Goal: Task Accomplishment & Management: Manage account settings

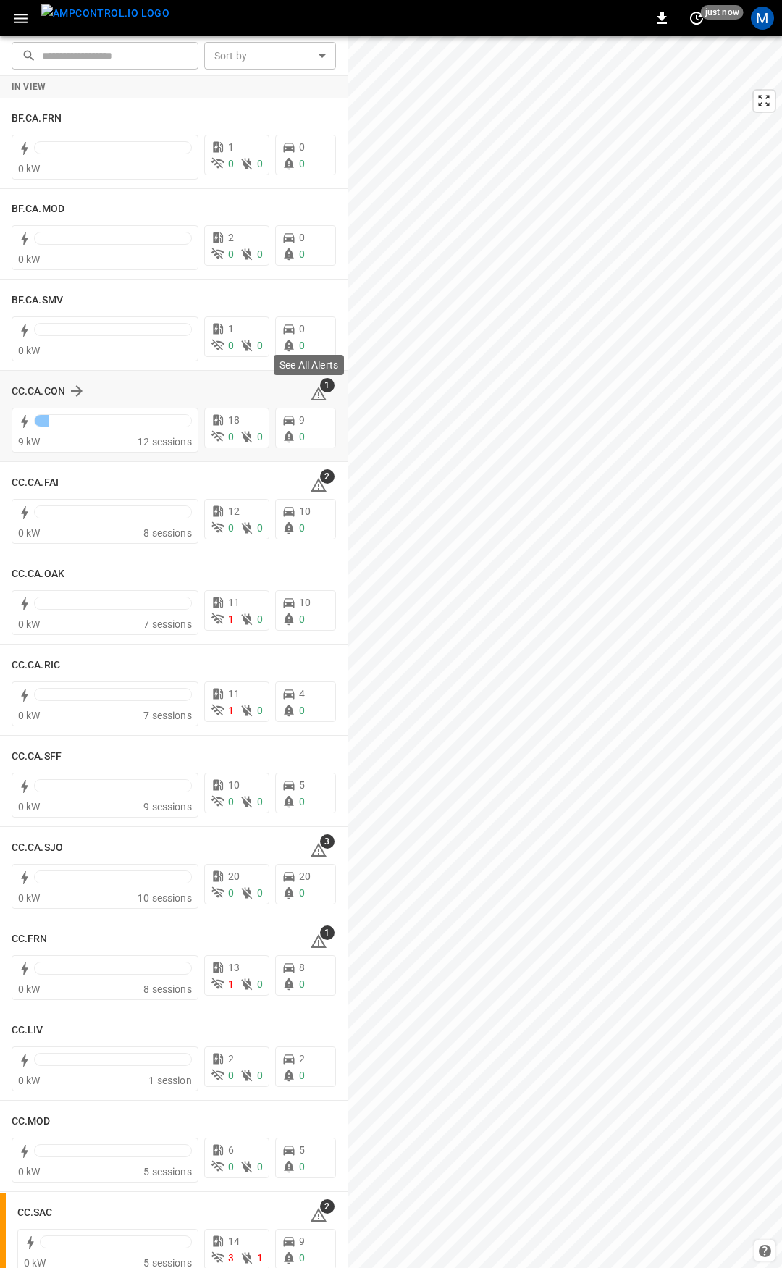
click at [315, 394] on icon at bounding box center [318, 393] width 17 height 17
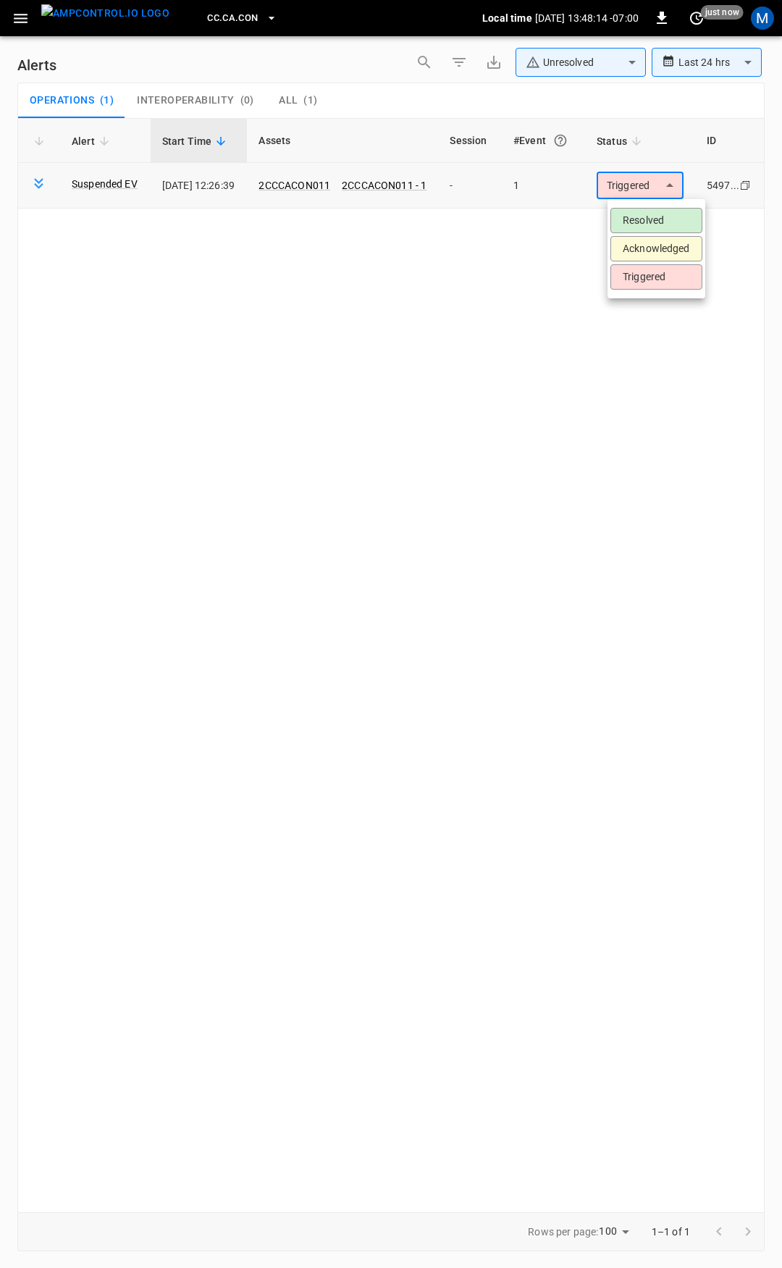
click at [651, 187] on body "**********" at bounding box center [391, 631] width 782 height 1263
drag, startPoint x: 653, startPoint y: 219, endPoint x: 642, endPoint y: 215, distance: 11.5
click at [653, 218] on li "Resolved" at bounding box center [657, 220] width 92 height 25
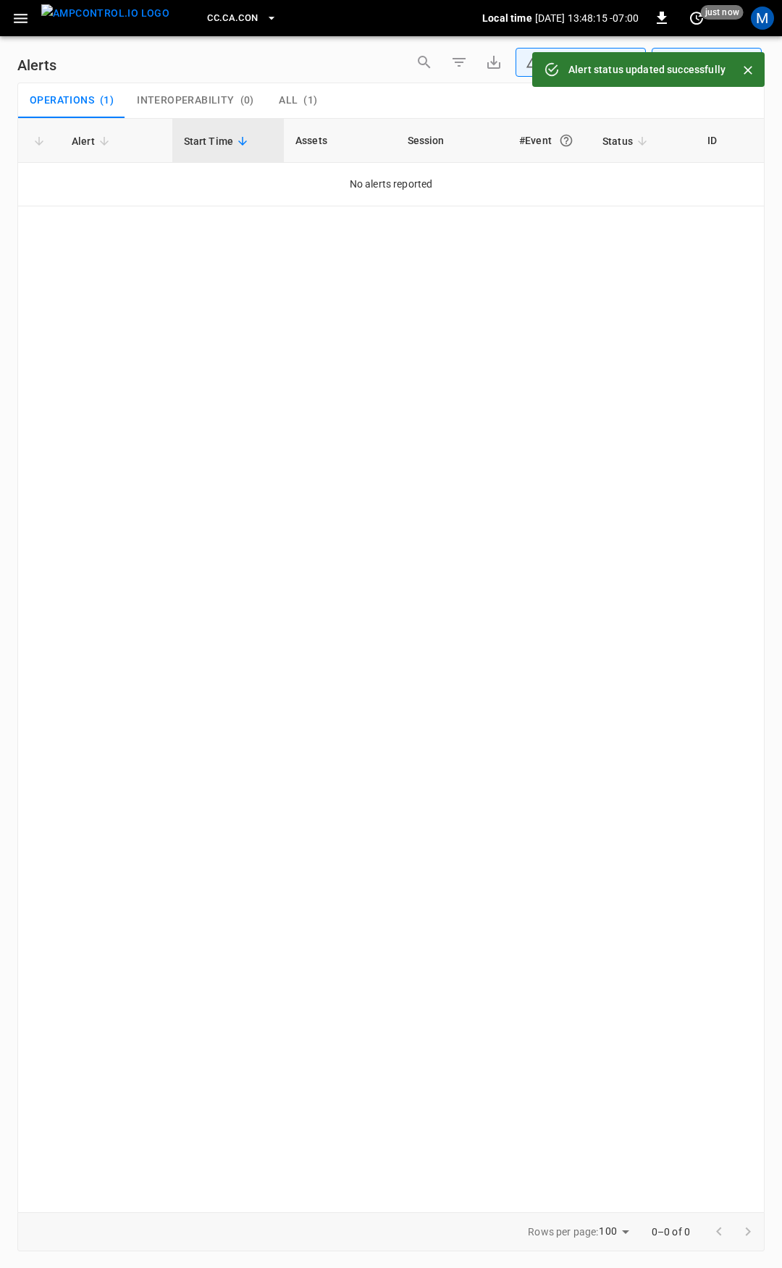
click at [28, 23] on icon "button" at bounding box center [21, 18] width 18 height 18
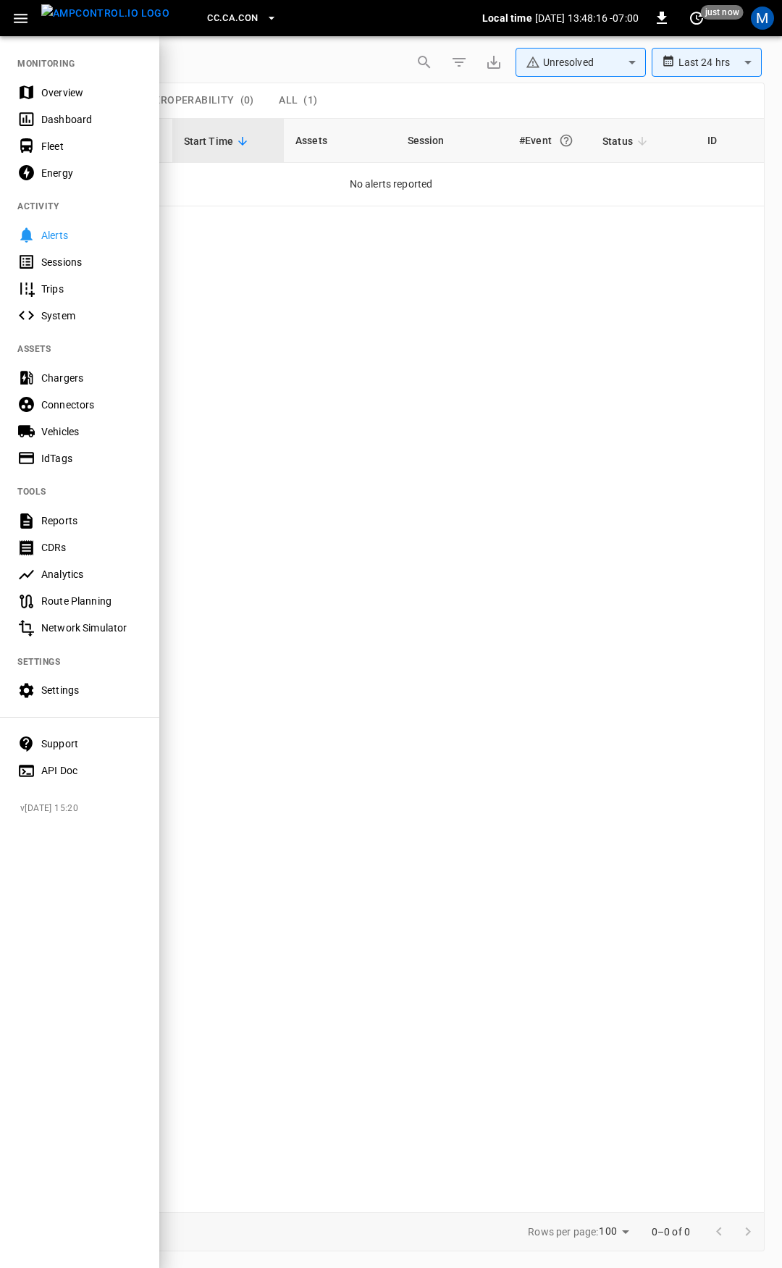
click at [87, 91] on div "Overview" at bounding box center [91, 92] width 101 height 14
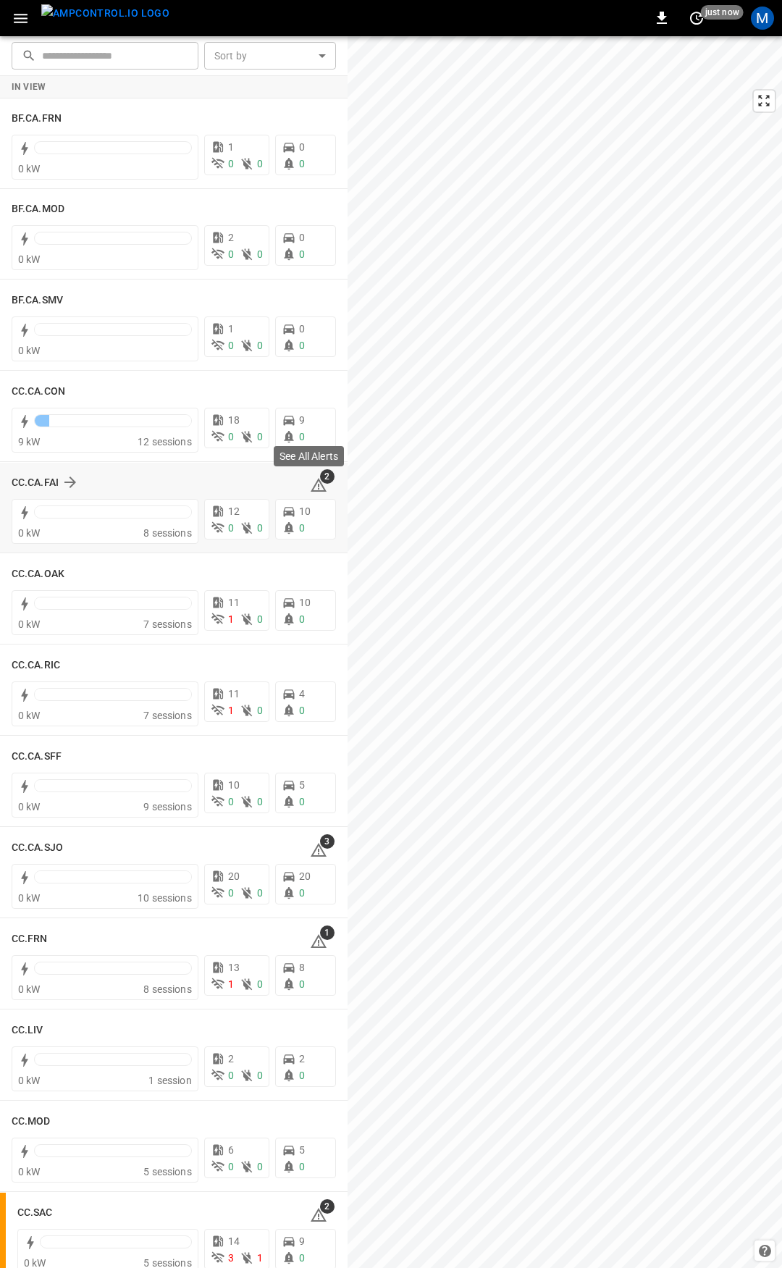
click at [318, 484] on icon at bounding box center [318, 487] width 1 height 6
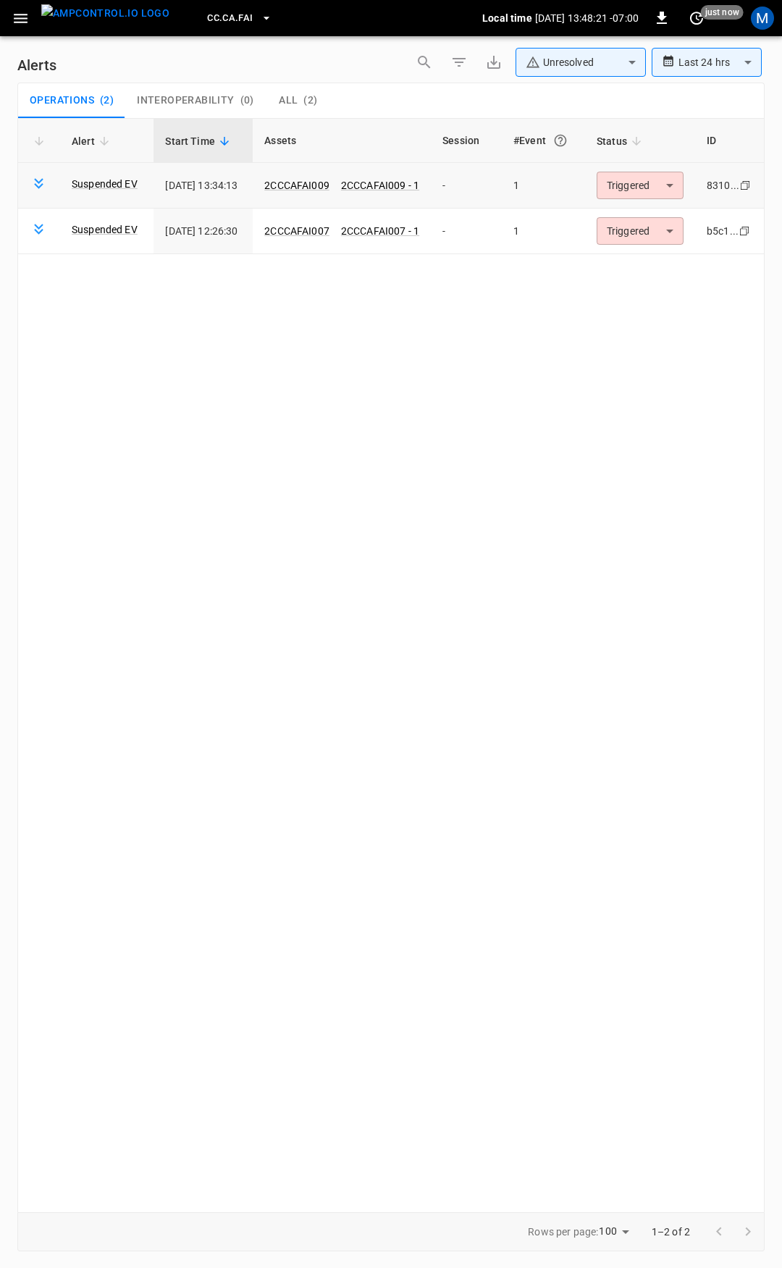
click at [647, 195] on body "**********" at bounding box center [391, 631] width 782 height 1263
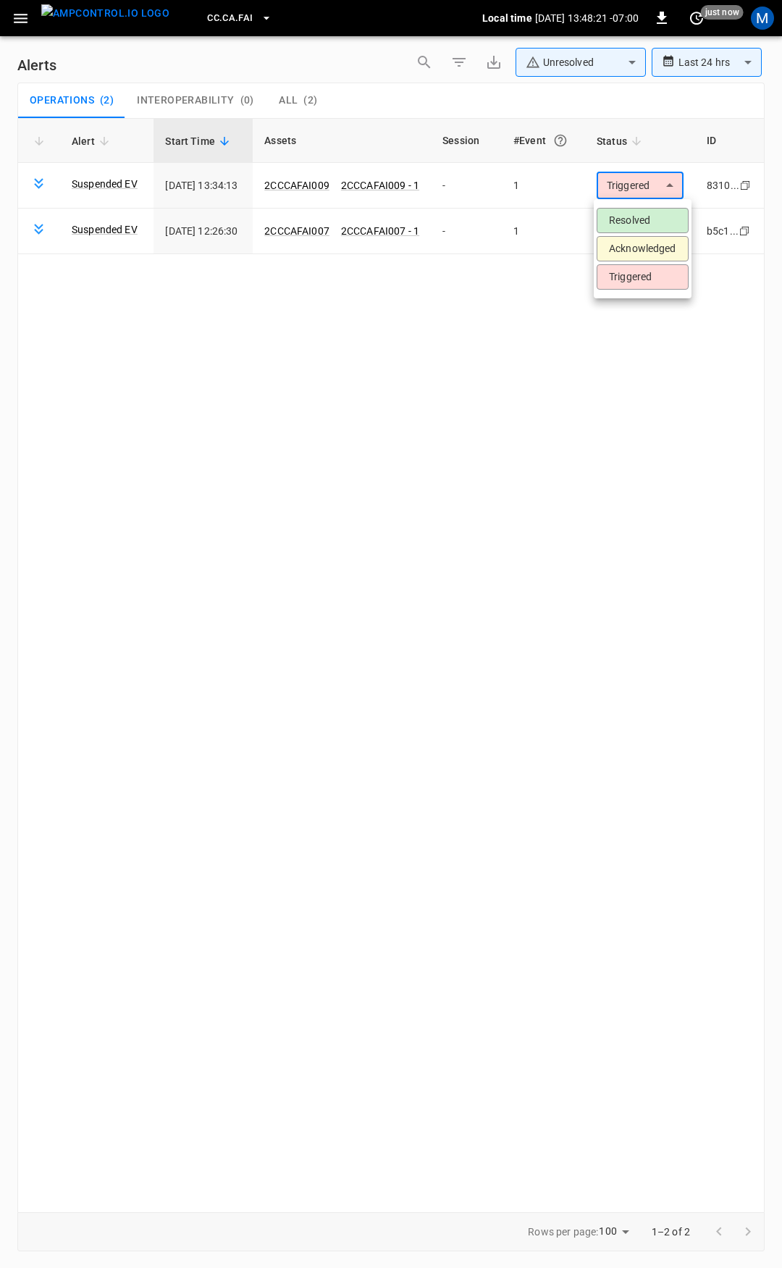
click at [647, 221] on li "Resolved" at bounding box center [643, 220] width 92 height 25
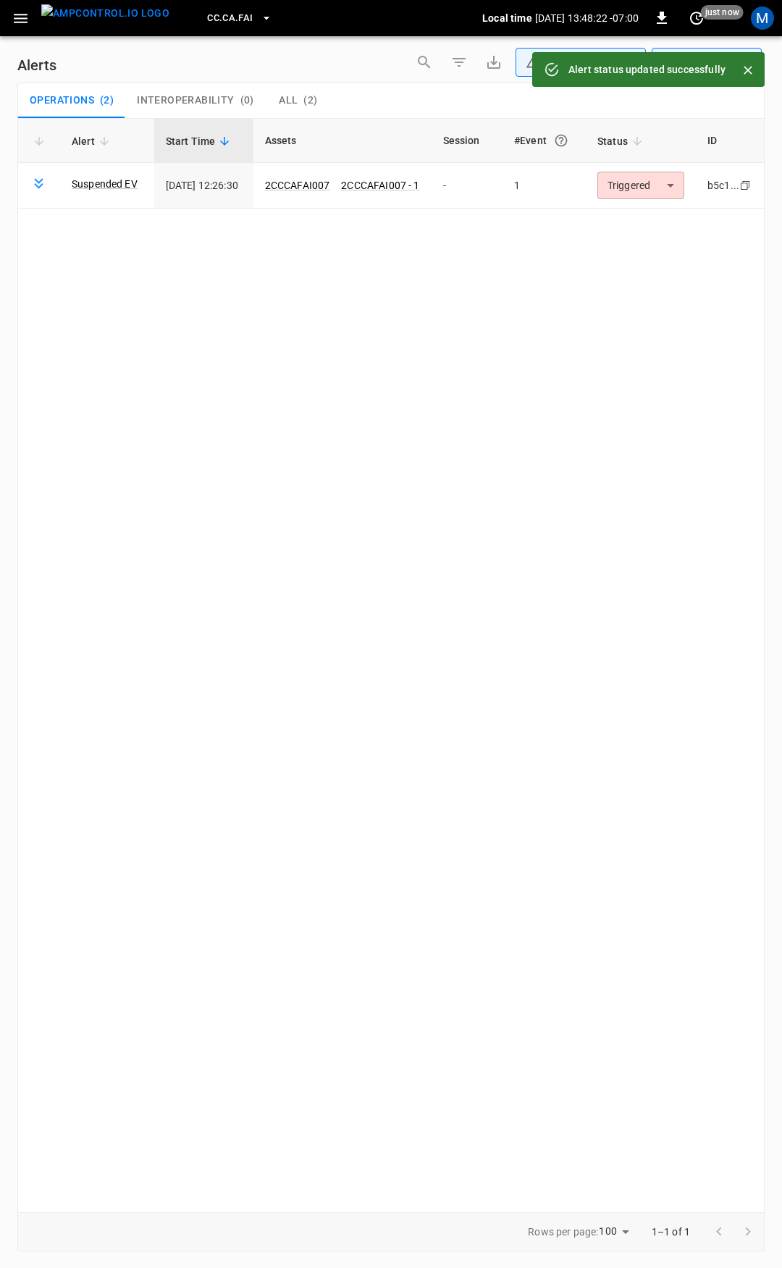
click at [640, 191] on body "**********" at bounding box center [391, 631] width 782 height 1263
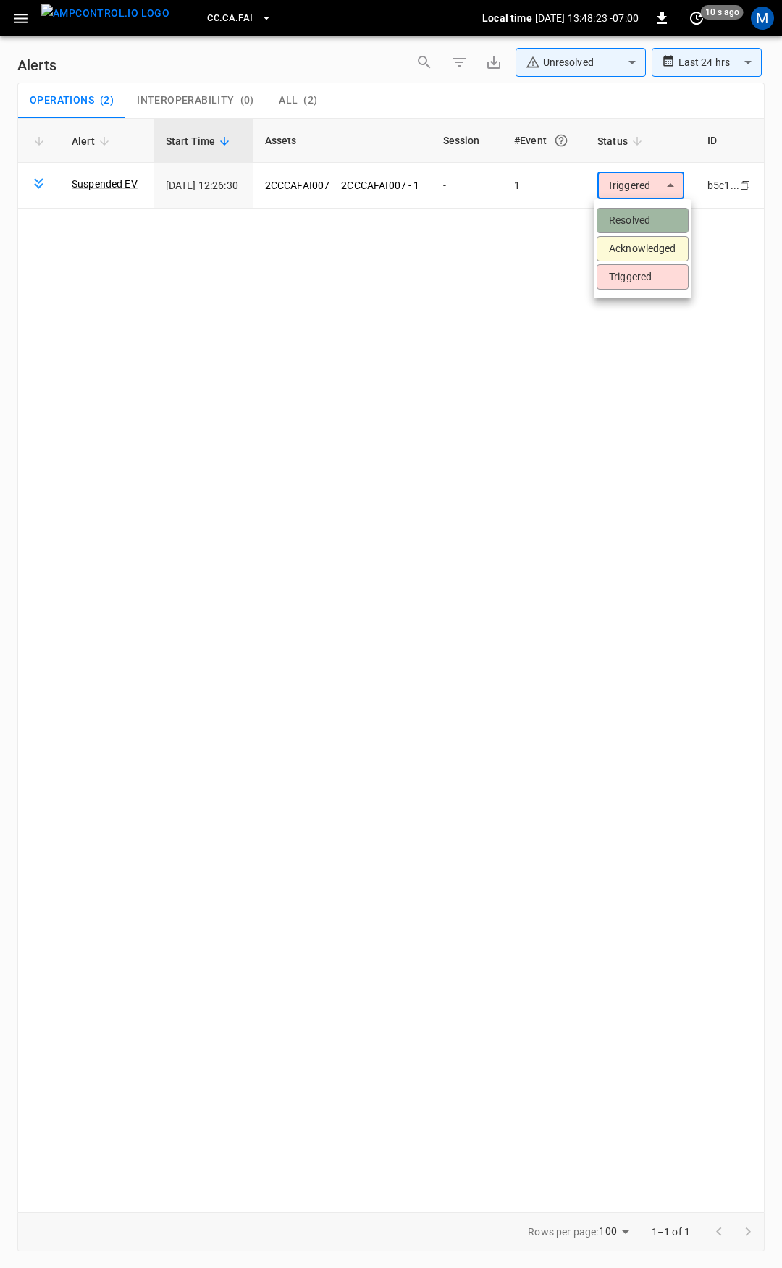
click at [637, 220] on li "Resolved" at bounding box center [643, 220] width 92 height 25
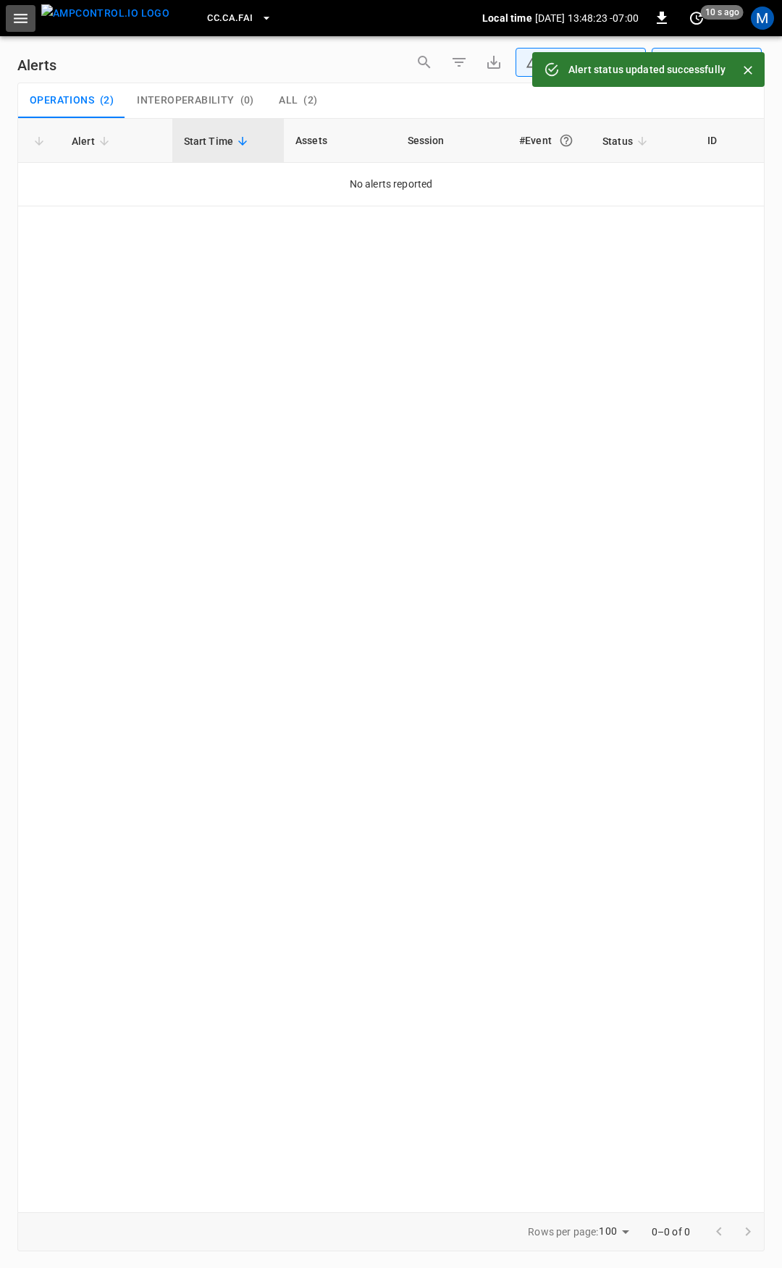
click at [20, 23] on icon "button" at bounding box center [21, 18] width 18 height 18
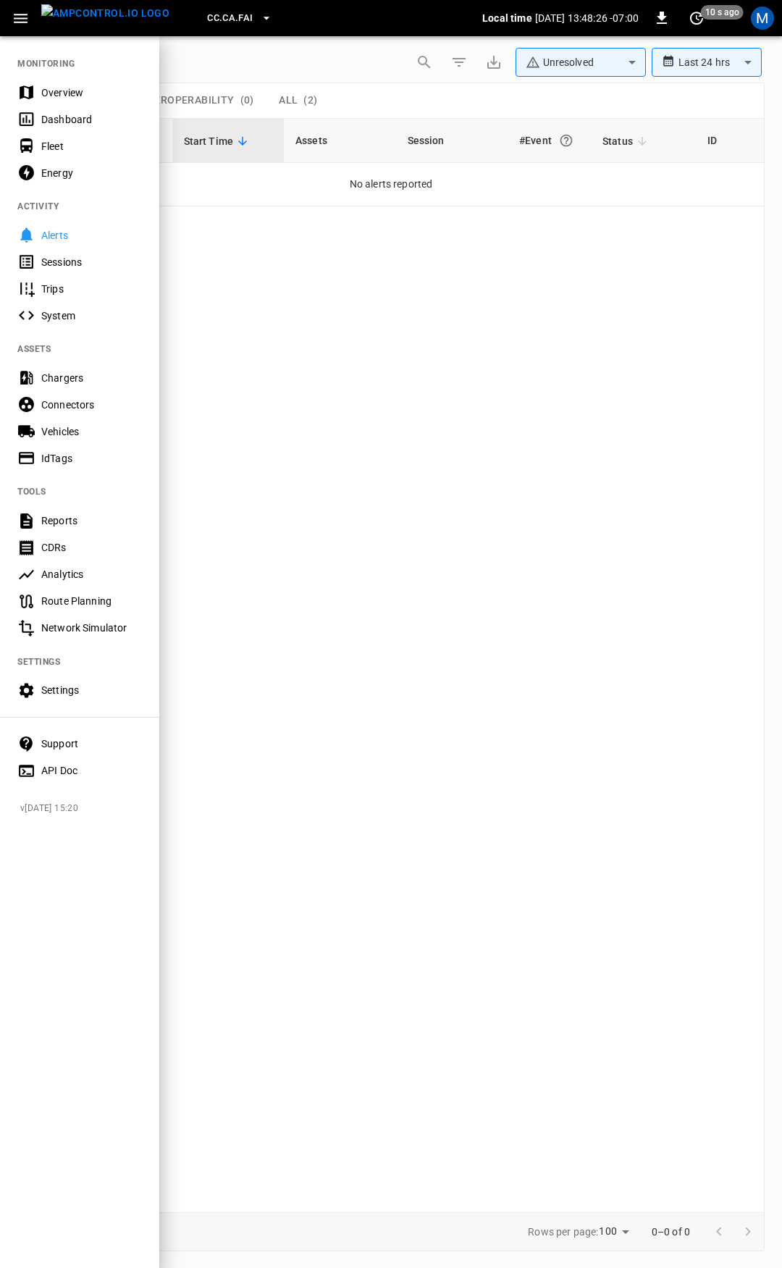
click at [56, 87] on div "Overview" at bounding box center [91, 92] width 101 height 14
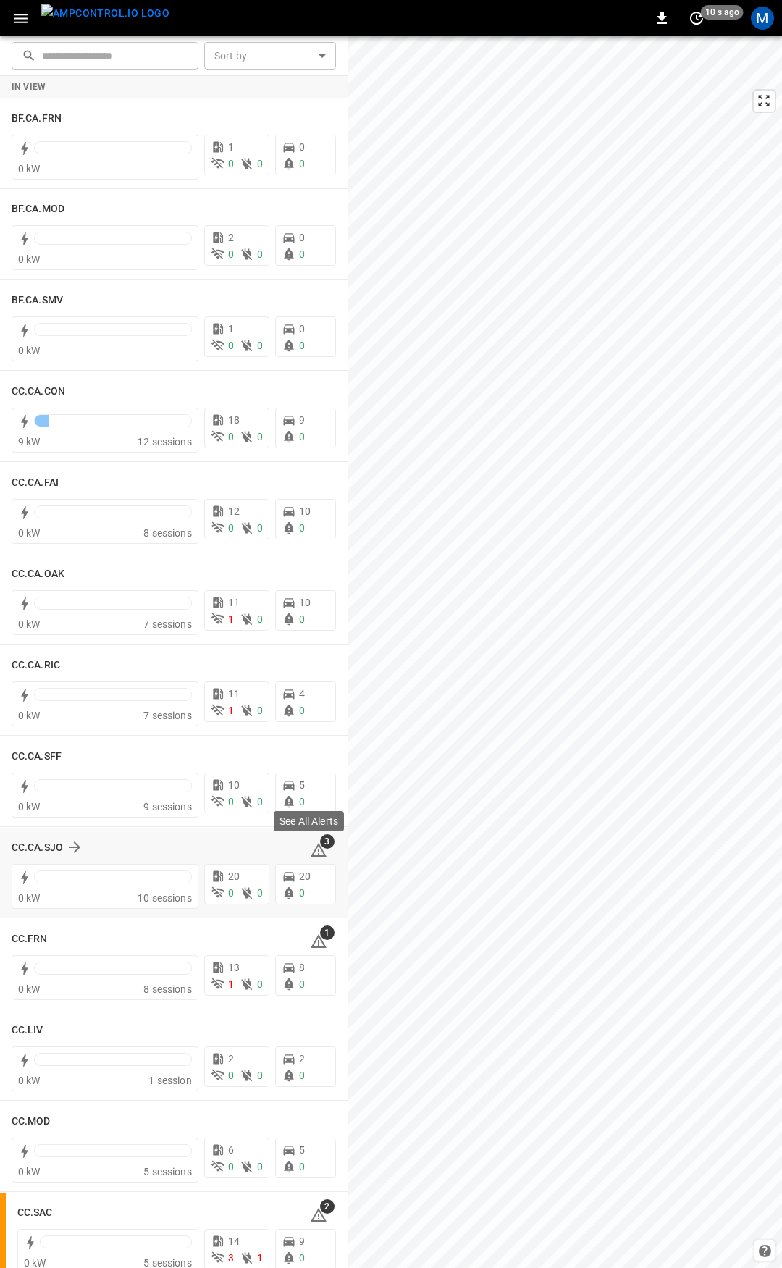
click at [313, 850] on icon at bounding box center [319, 850] width 16 height 14
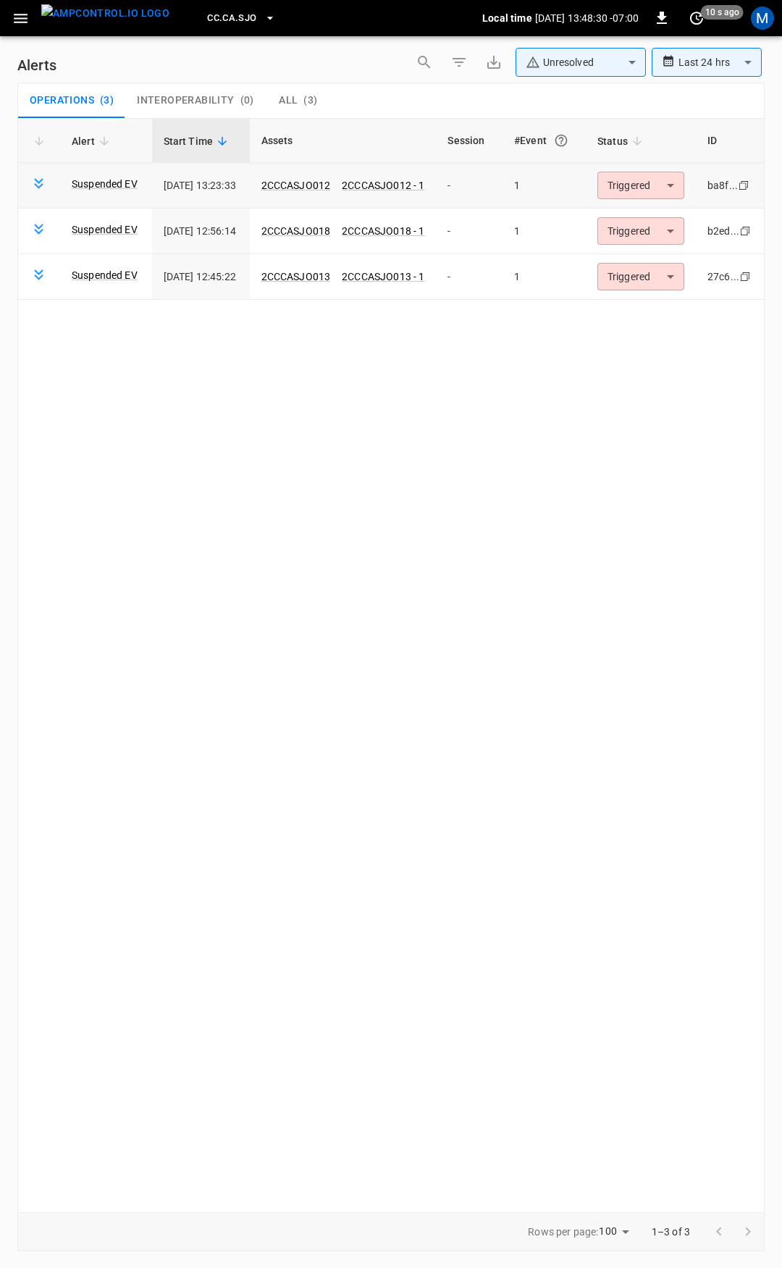
click at [661, 184] on body "**********" at bounding box center [391, 631] width 782 height 1263
click at [653, 217] on li "Resolved" at bounding box center [652, 220] width 92 height 25
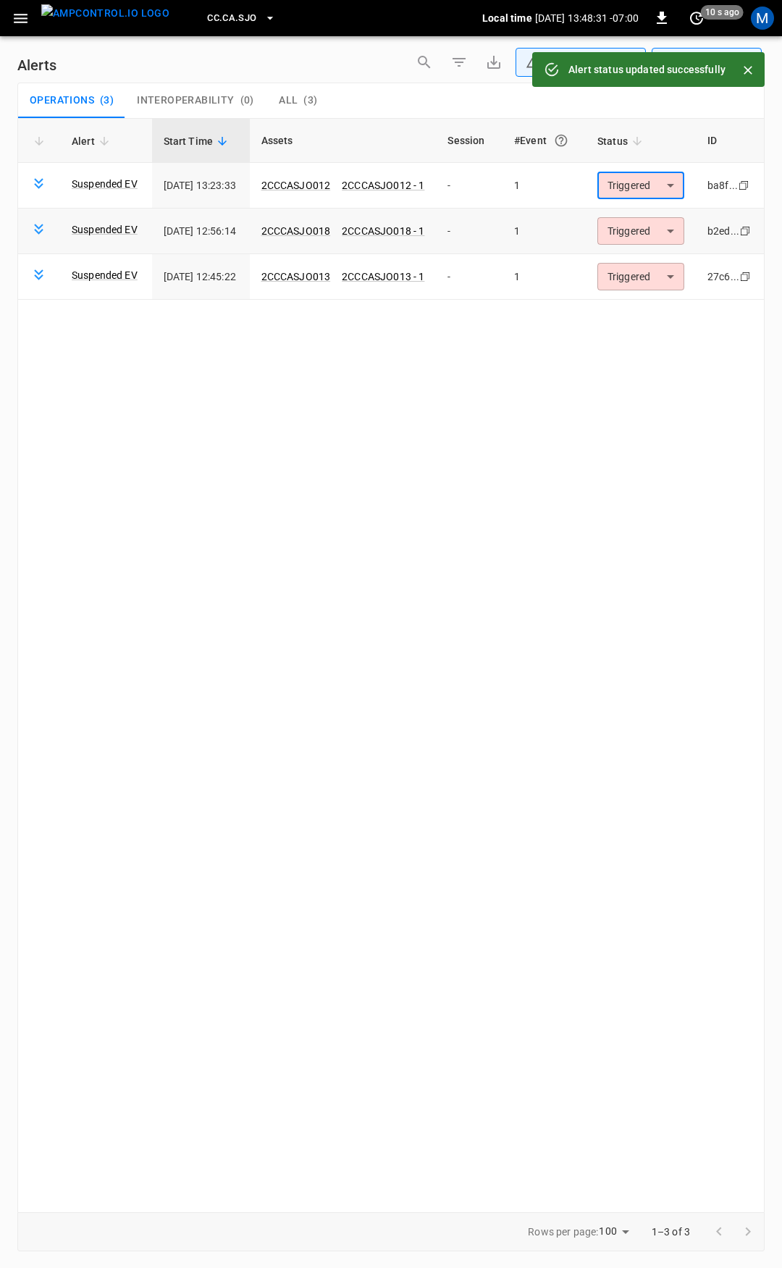
click at [648, 227] on body "**********" at bounding box center [391, 631] width 782 height 1263
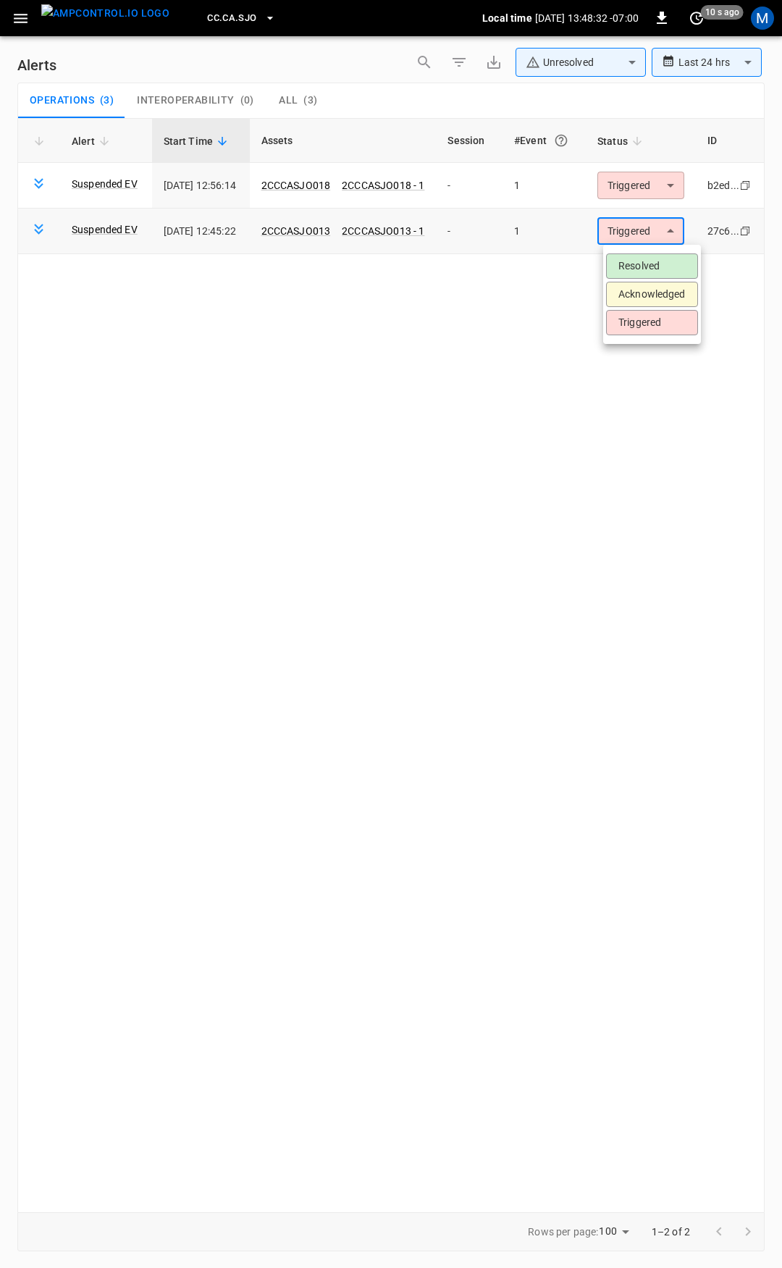
click at [651, 255] on li "Resolved" at bounding box center [652, 265] width 92 height 25
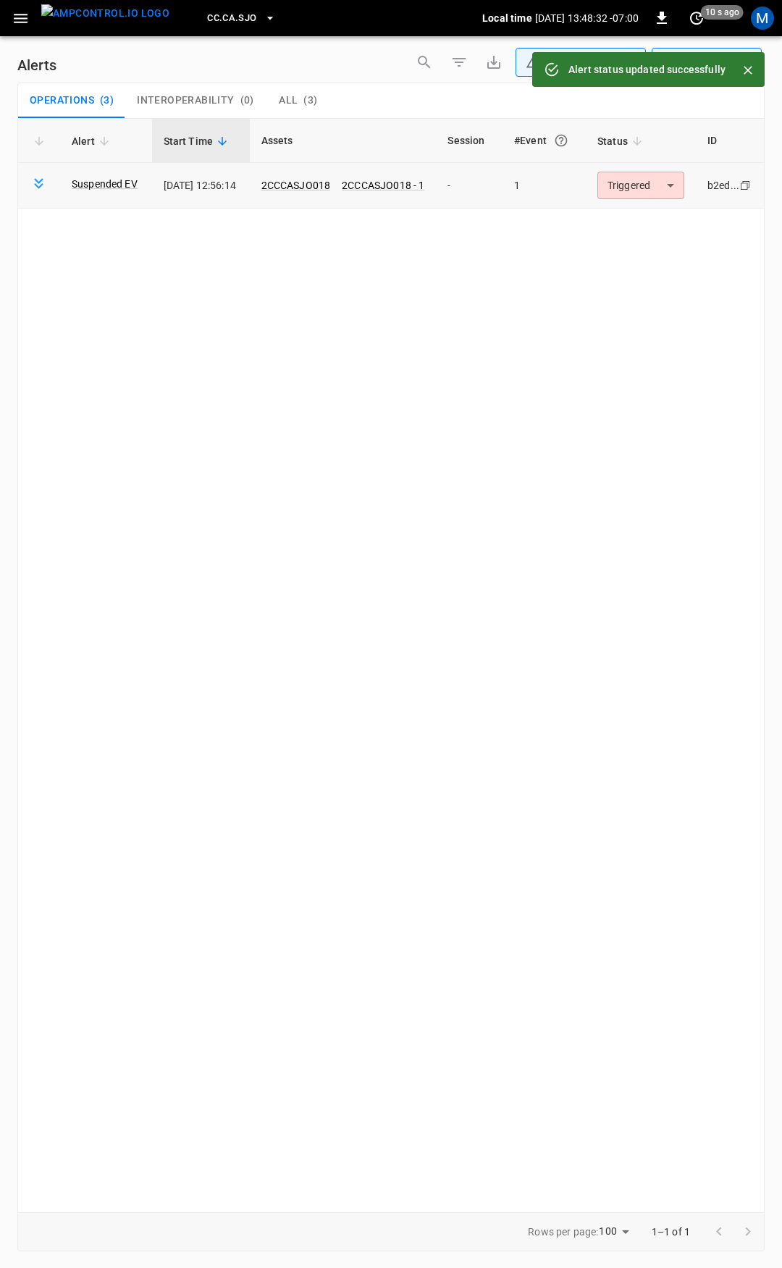
click at [654, 183] on body "**********" at bounding box center [391, 631] width 782 height 1263
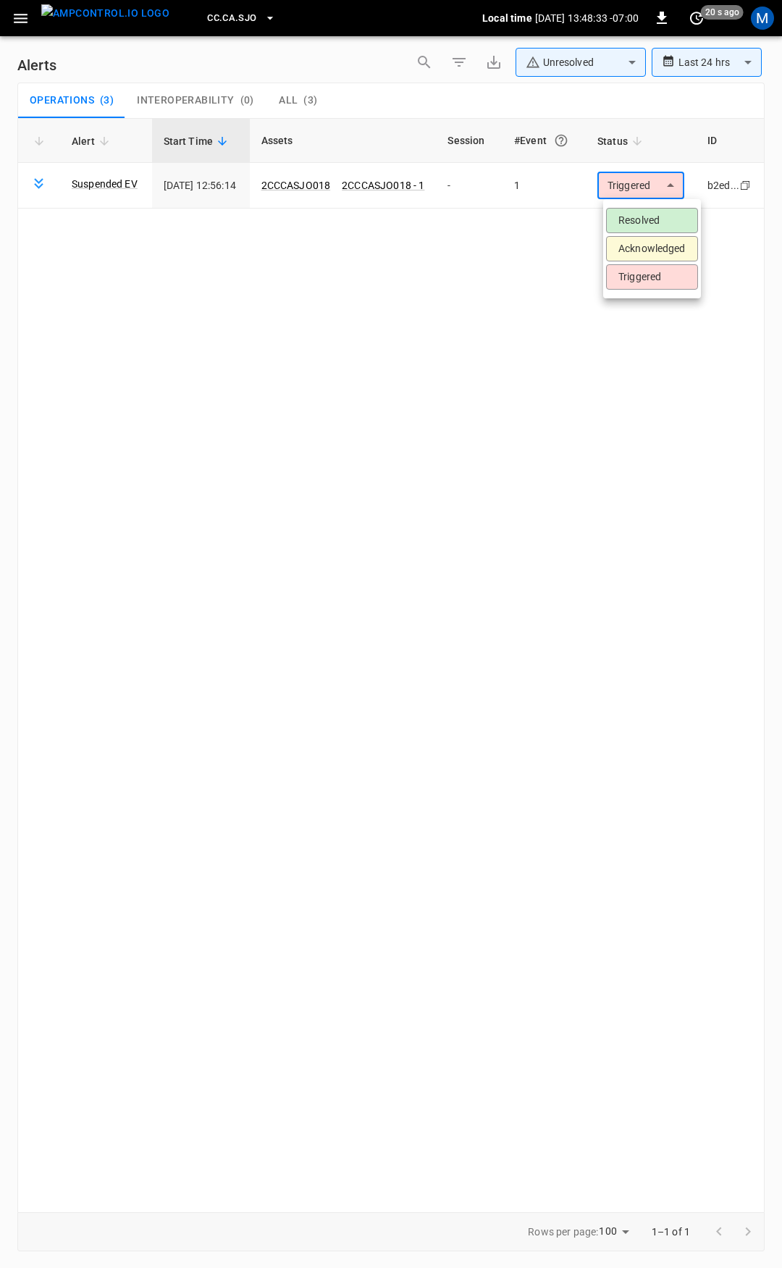
click at [653, 222] on li "Resolved" at bounding box center [652, 220] width 92 height 25
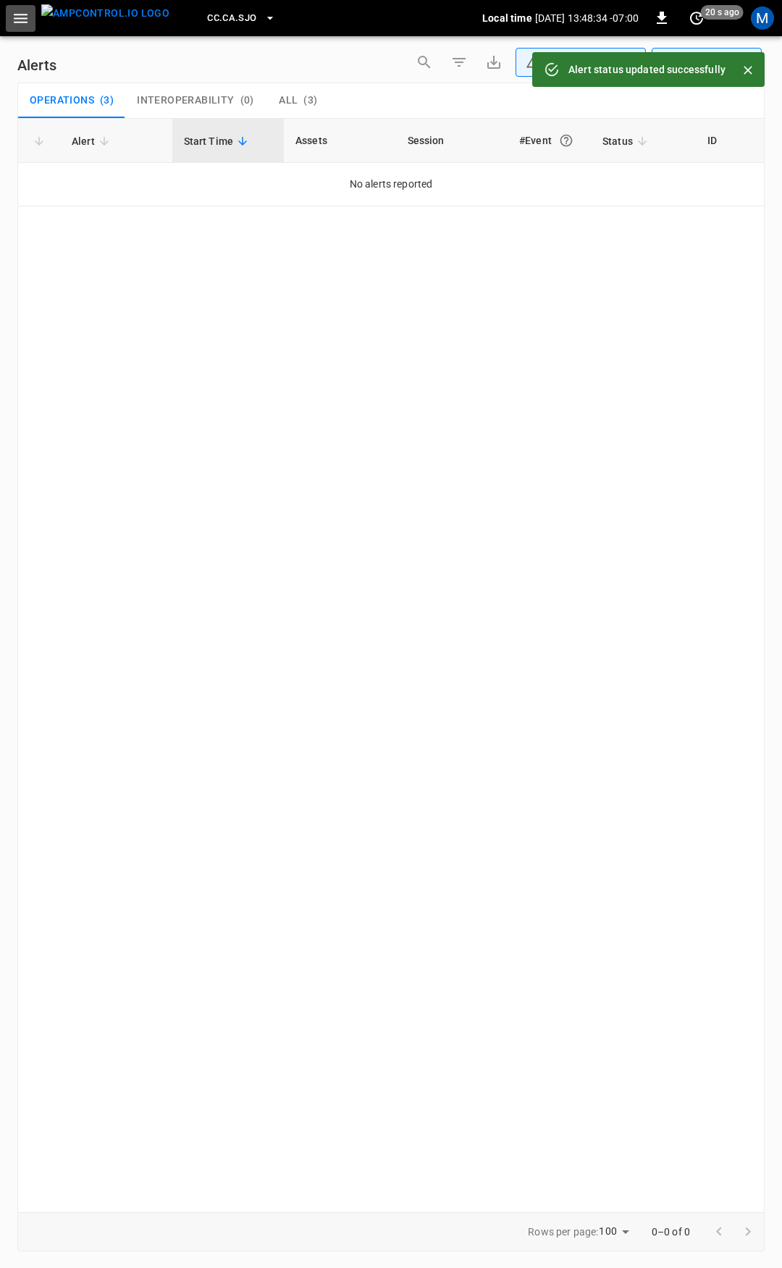
click at [20, 7] on button "button" at bounding box center [21, 18] width 30 height 27
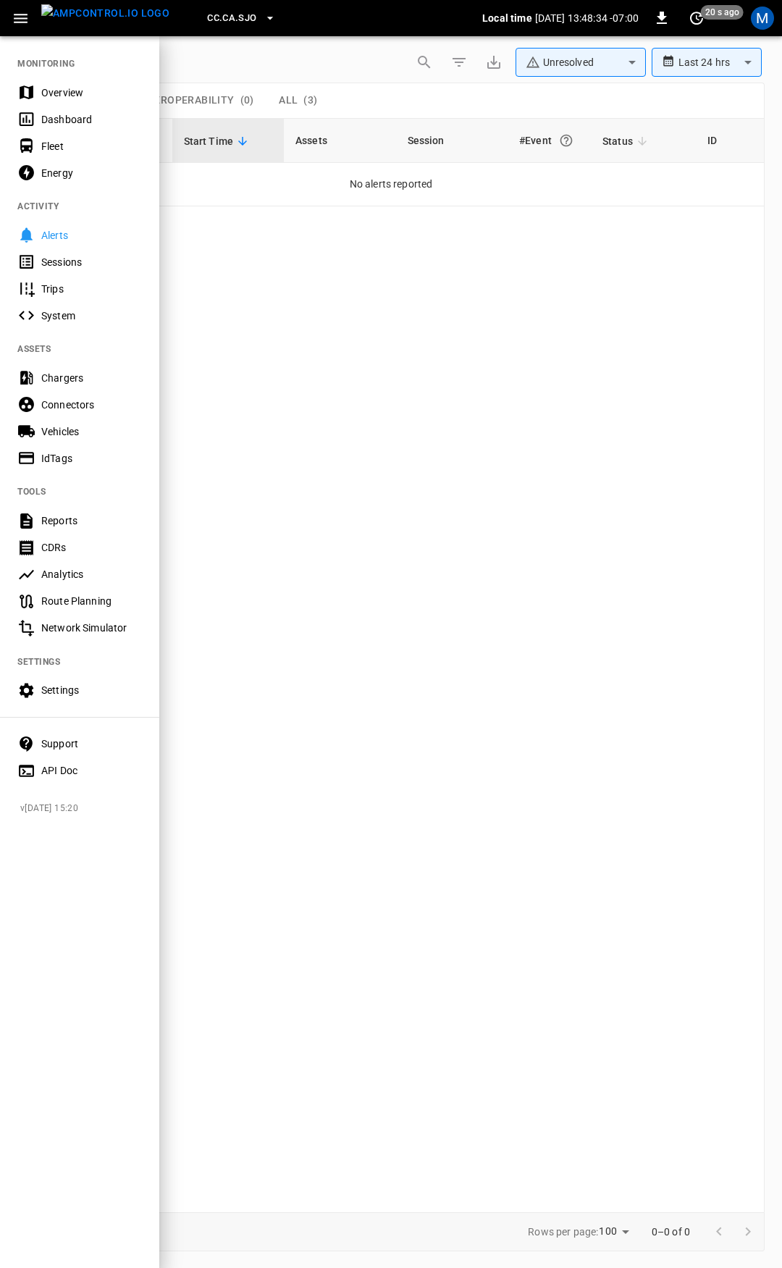
click at [63, 93] on div "Overview" at bounding box center [91, 92] width 101 height 14
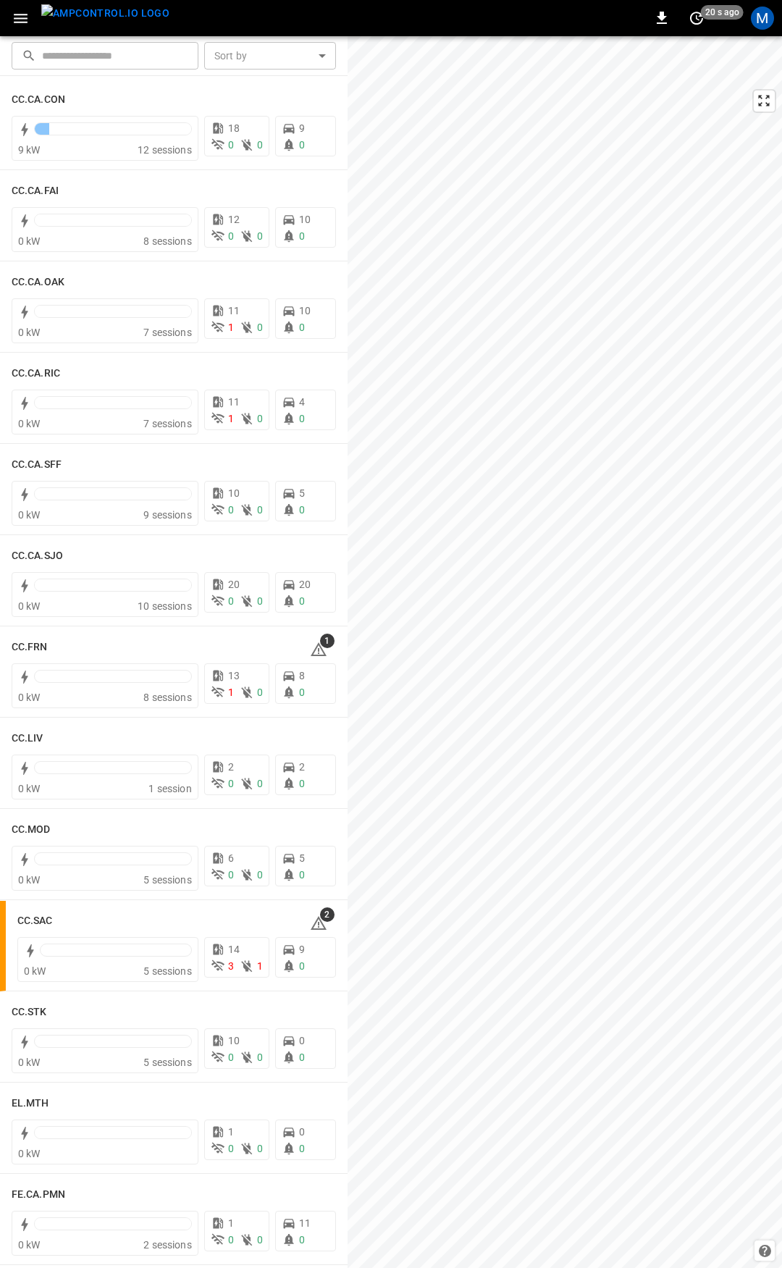
scroll to position [469, 0]
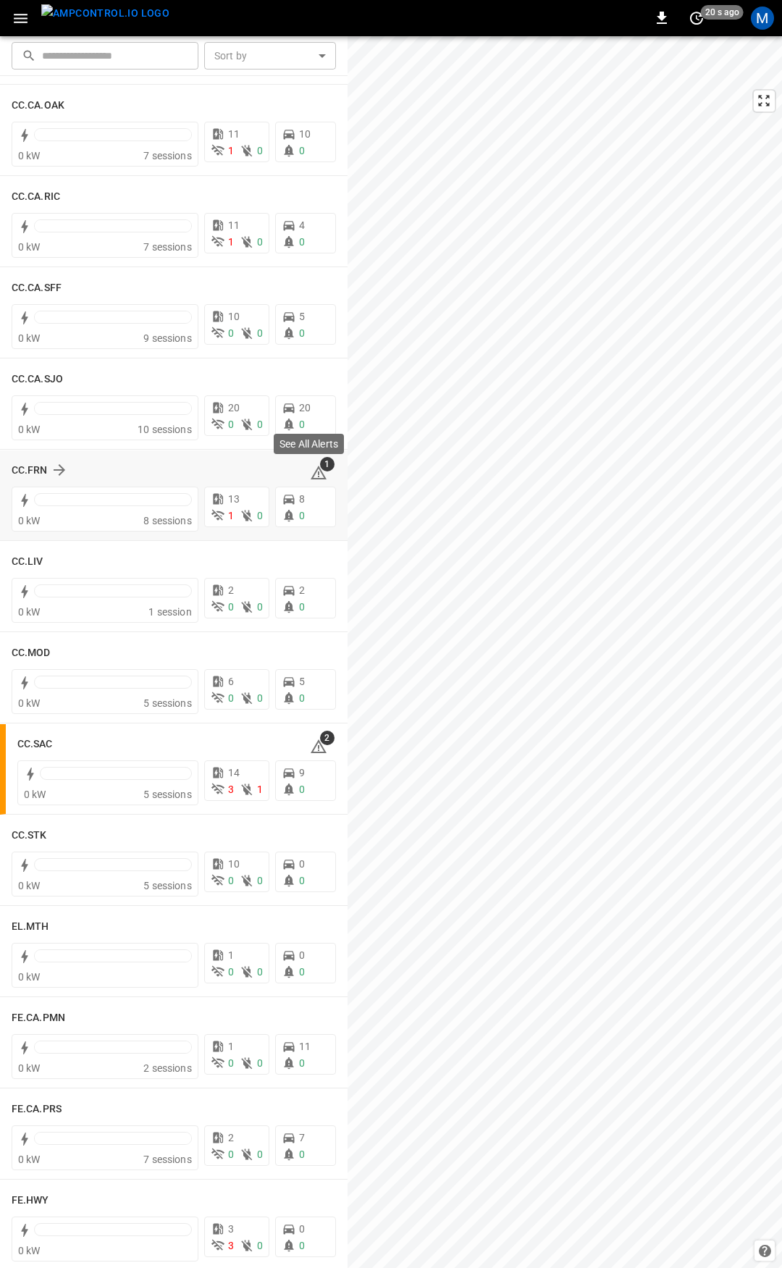
click at [312, 475] on icon at bounding box center [318, 472] width 17 height 17
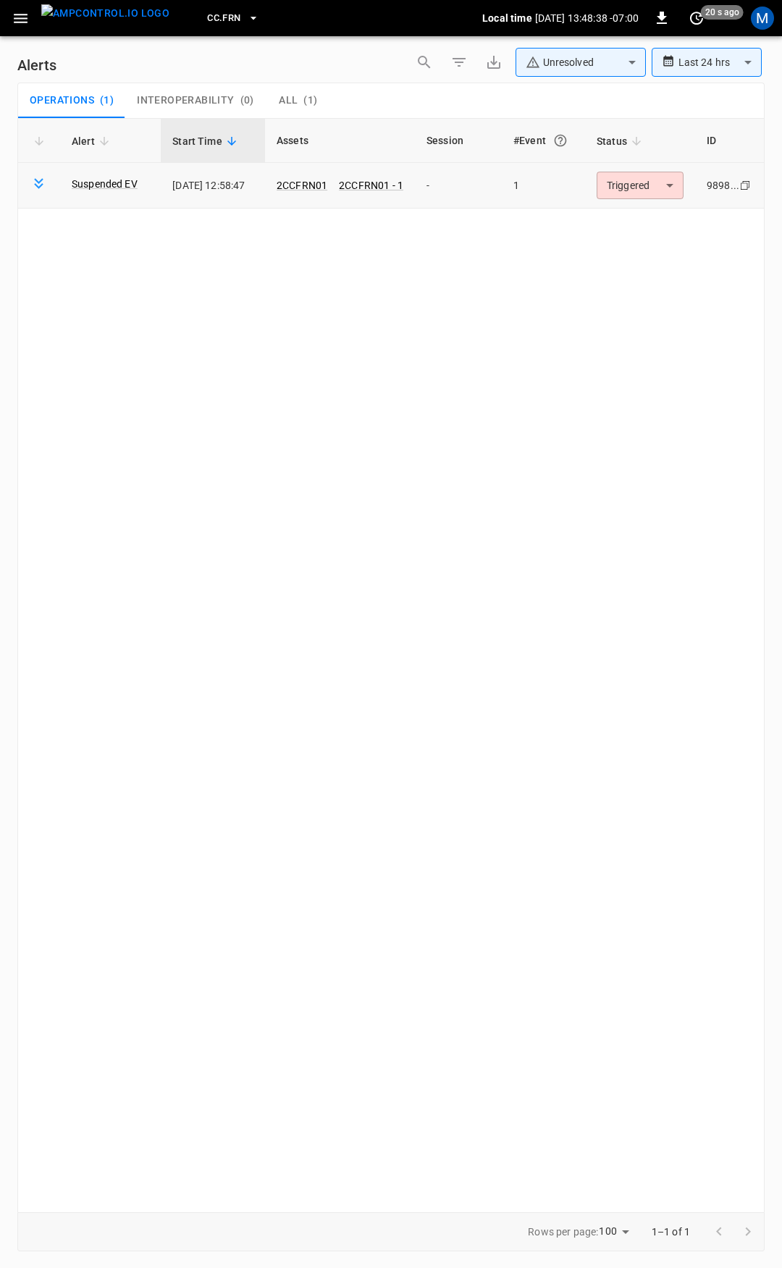
click at [642, 192] on body "**********" at bounding box center [391, 631] width 782 height 1263
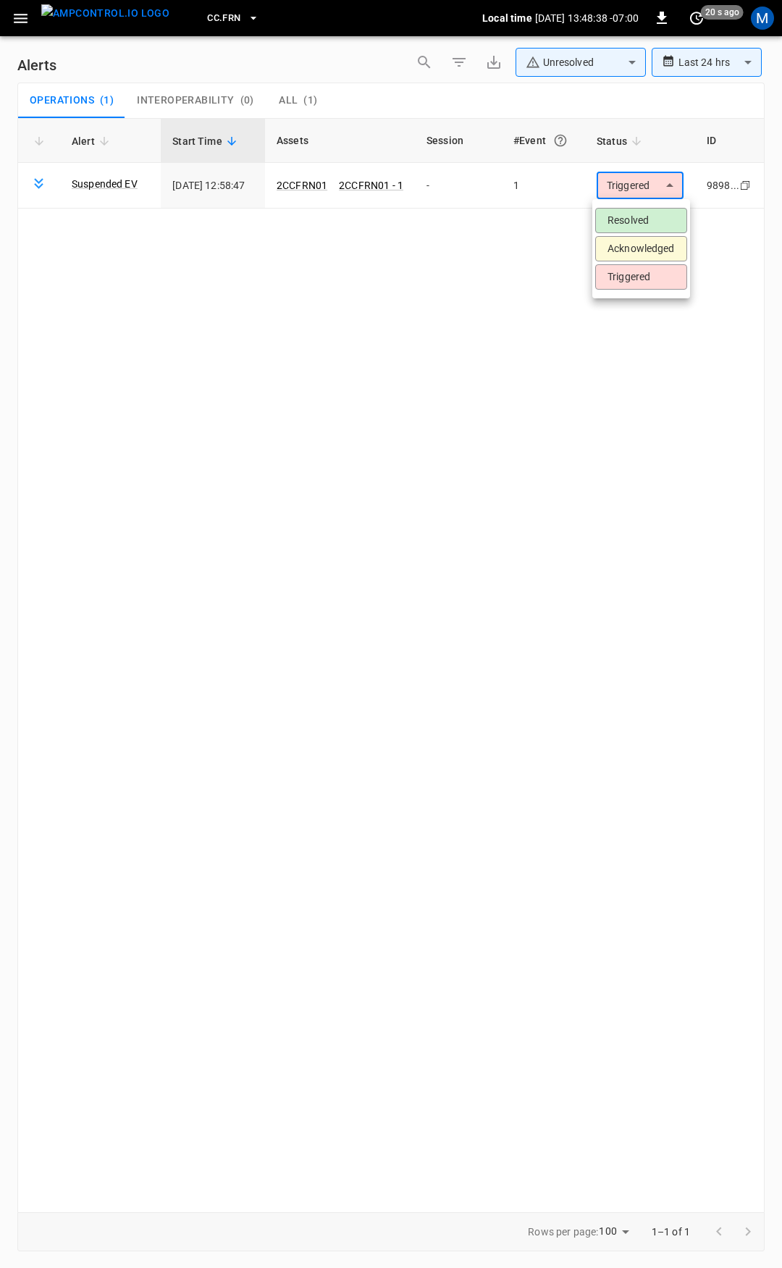
click at [638, 219] on li "Resolved" at bounding box center [641, 220] width 92 height 25
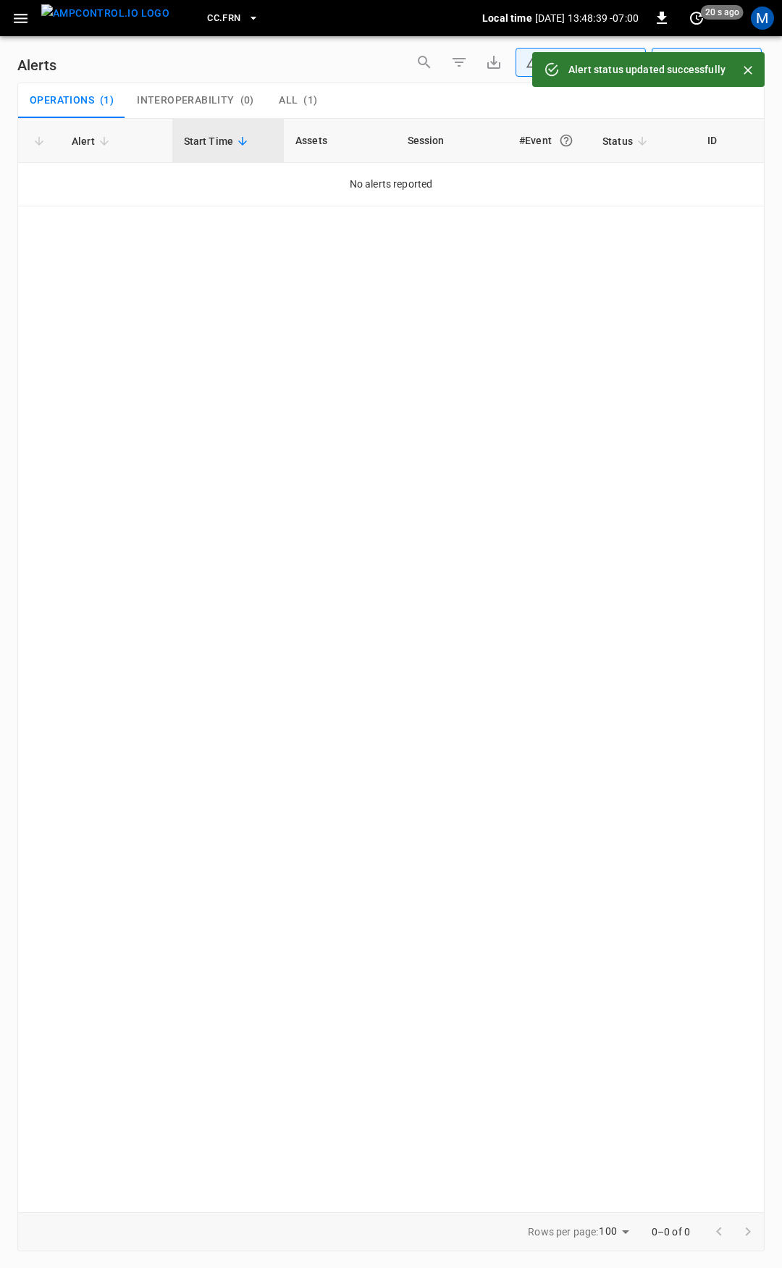
click at [12, 20] on icon "button" at bounding box center [21, 18] width 18 height 18
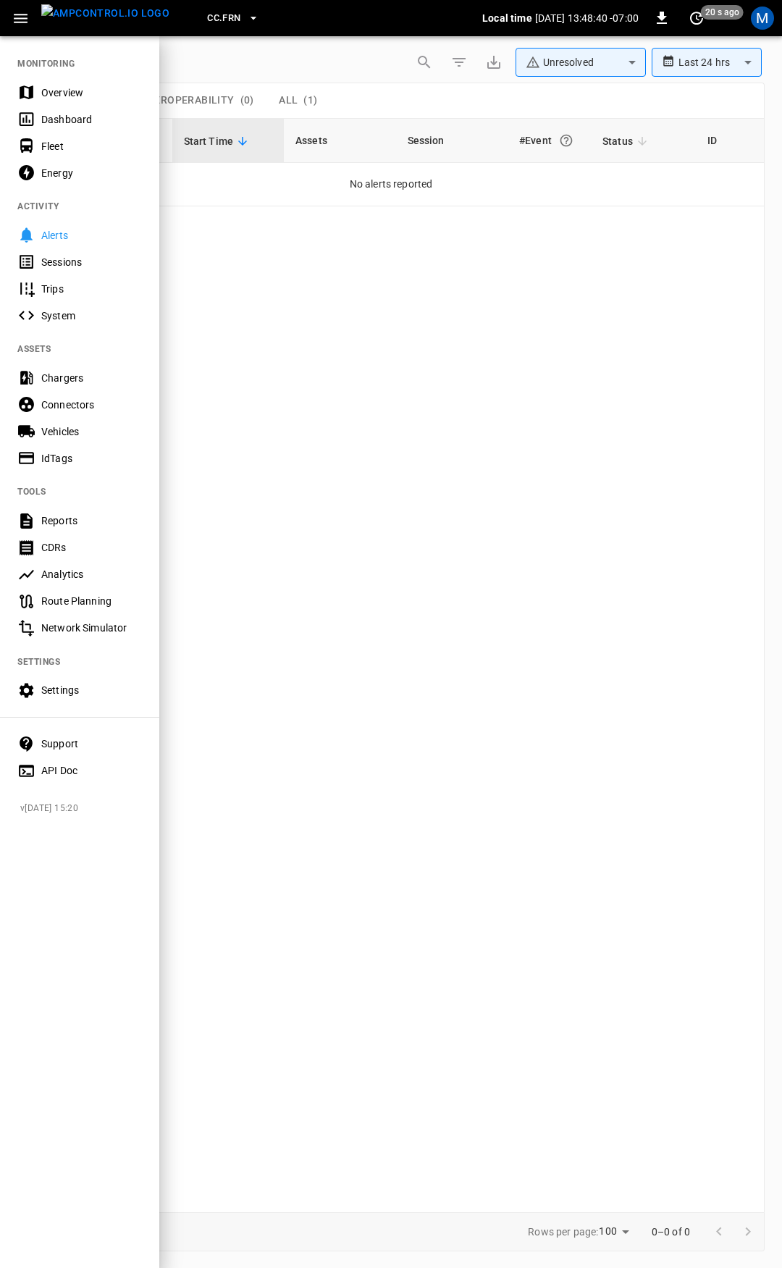
click at [63, 96] on div "Overview" at bounding box center [91, 92] width 101 height 14
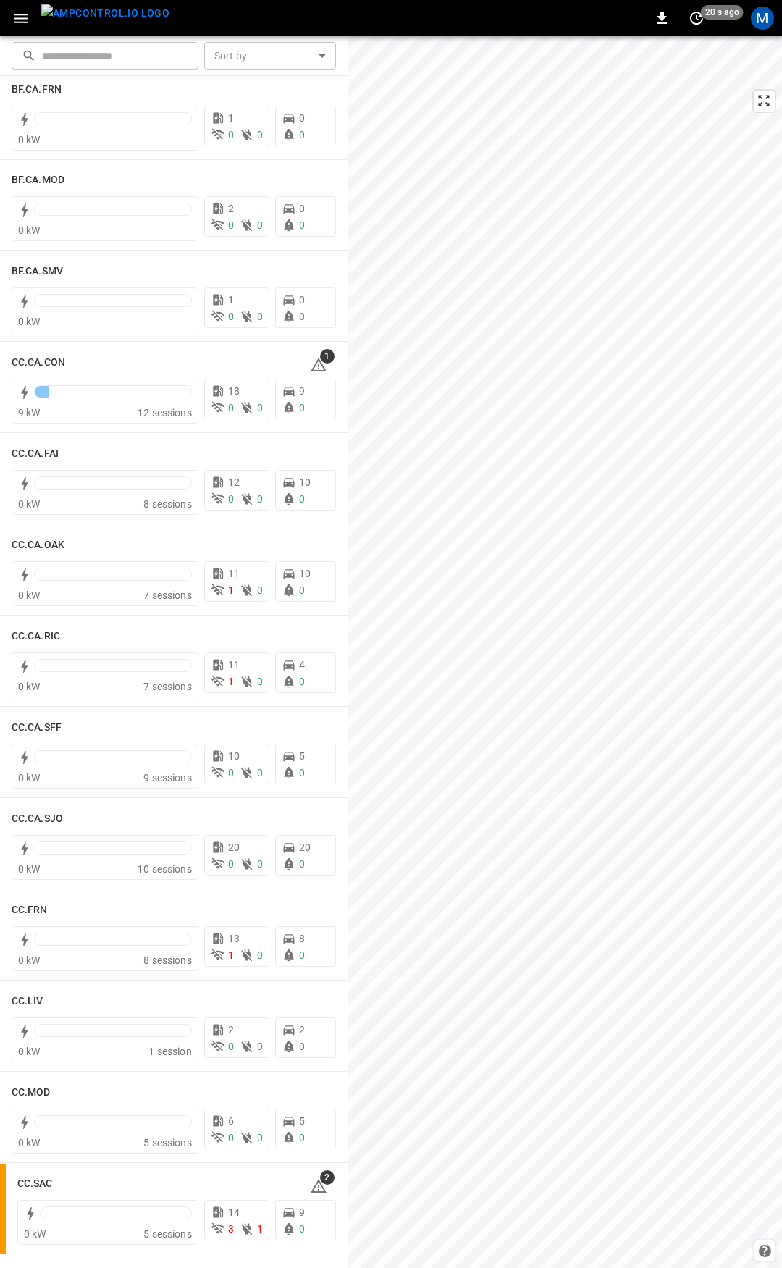
scroll to position [101, 0]
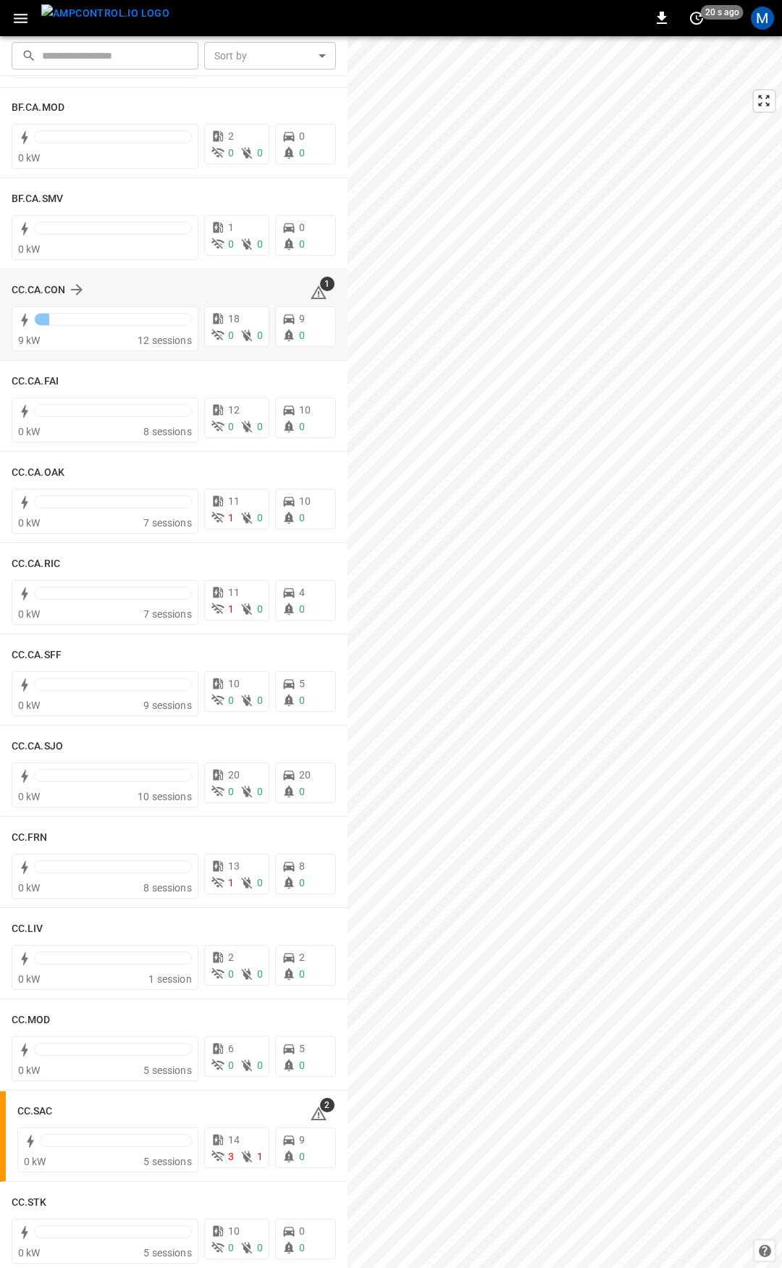
click at [312, 293] on icon at bounding box center [318, 292] width 17 height 17
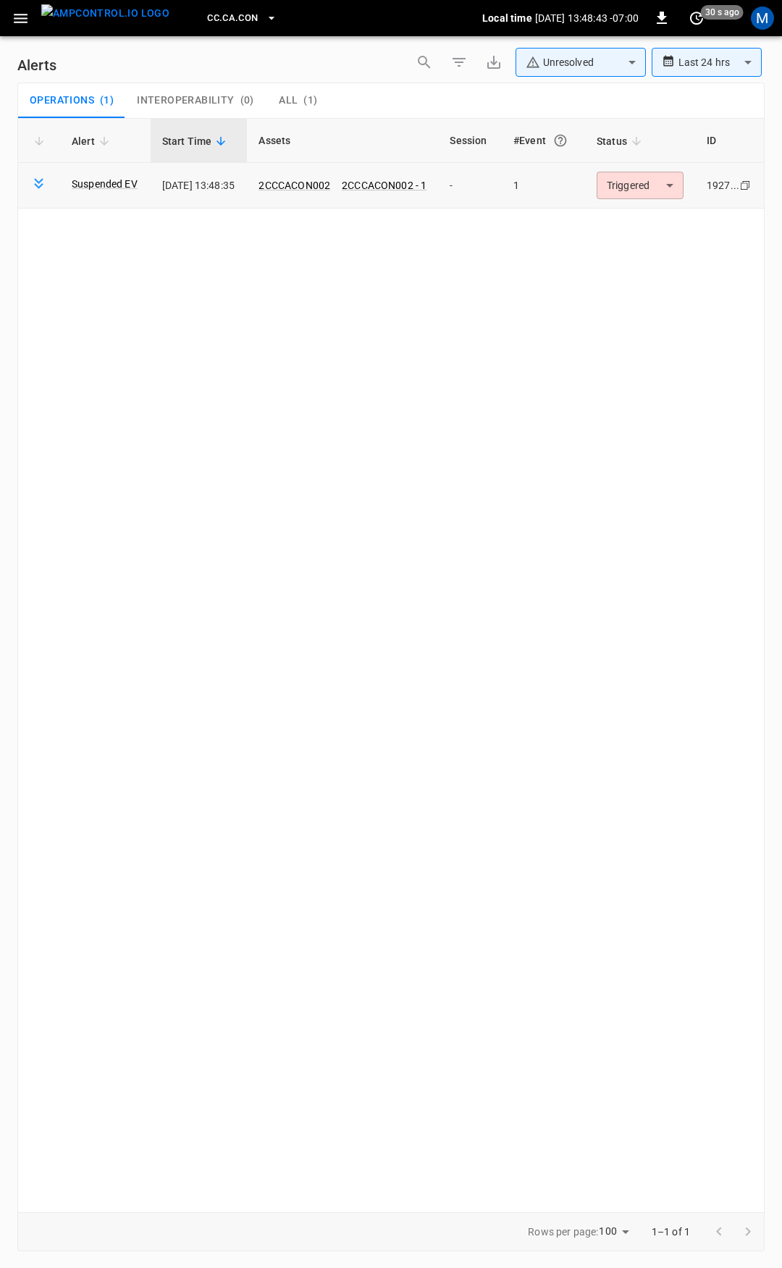
click at [634, 195] on body "**********" at bounding box center [391, 631] width 782 height 1263
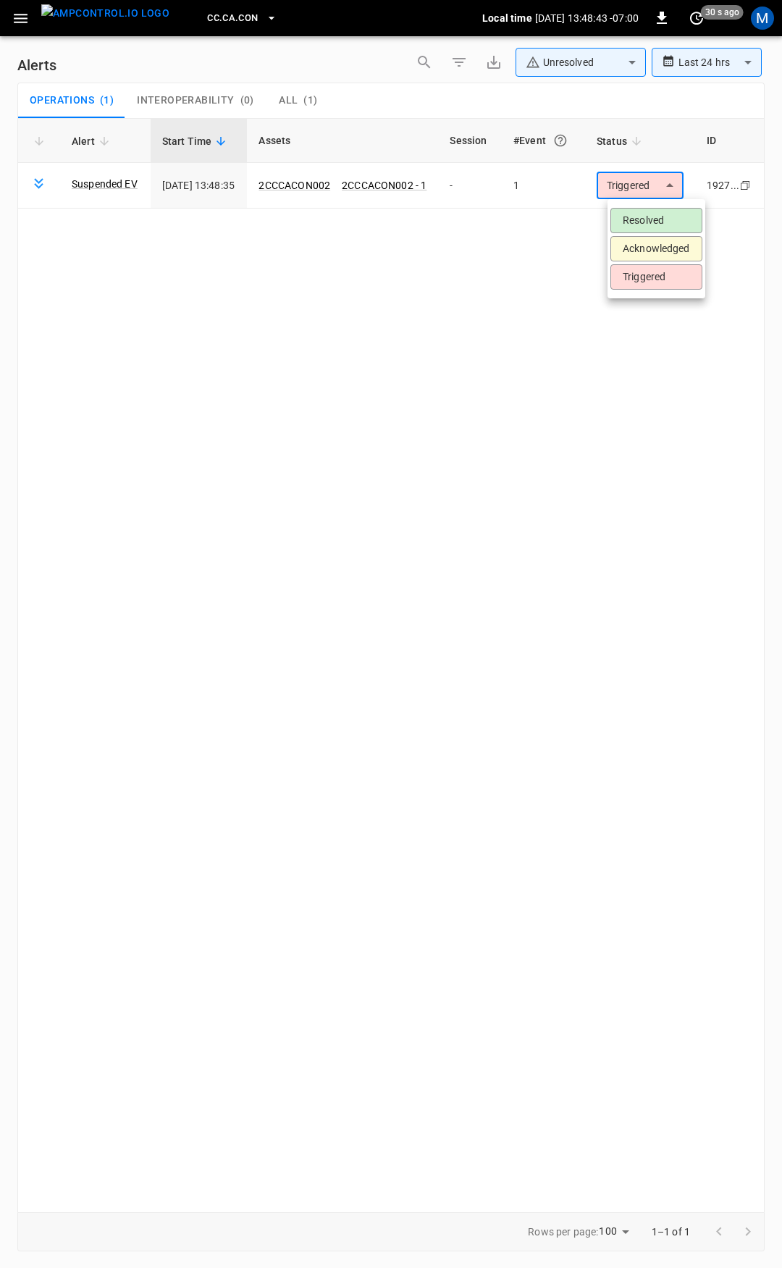
click at [637, 218] on li "Resolved" at bounding box center [657, 220] width 92 height 25
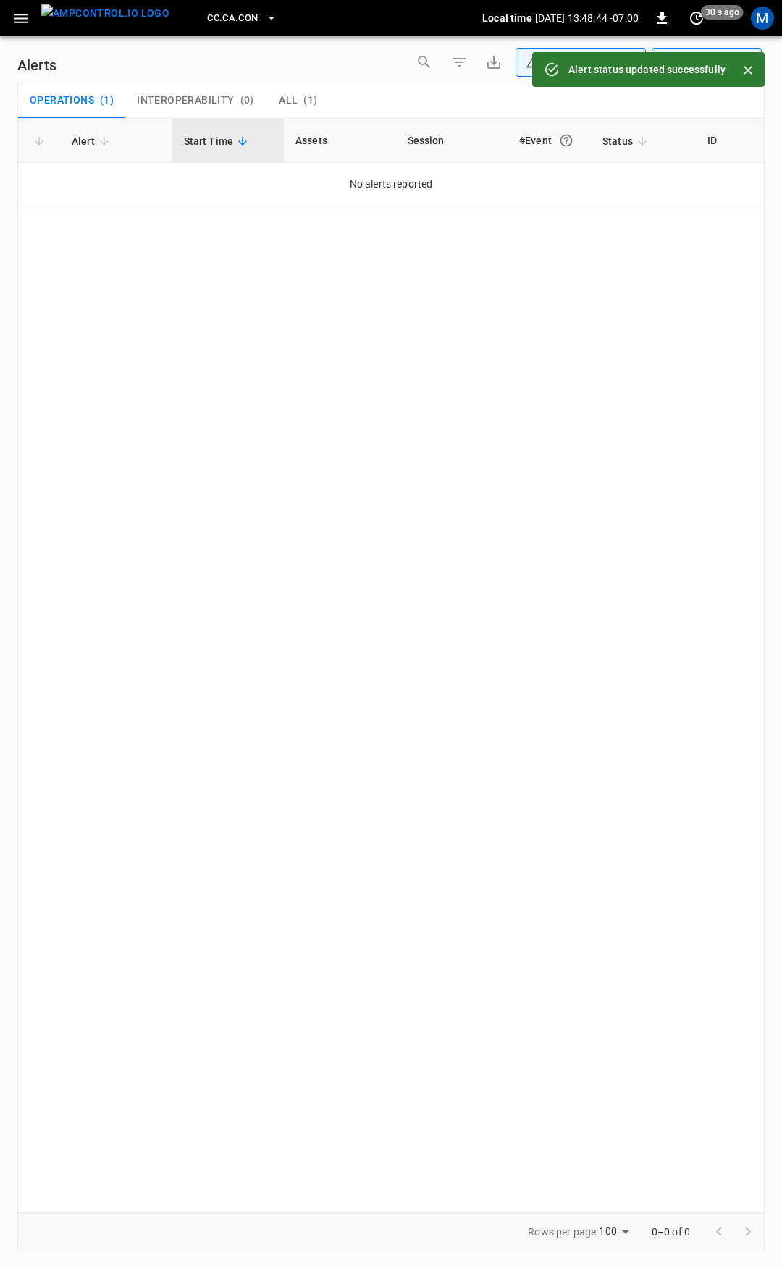
click at [20, 20] on icon "button" at bounding box center [21, 18] width 18 height 18
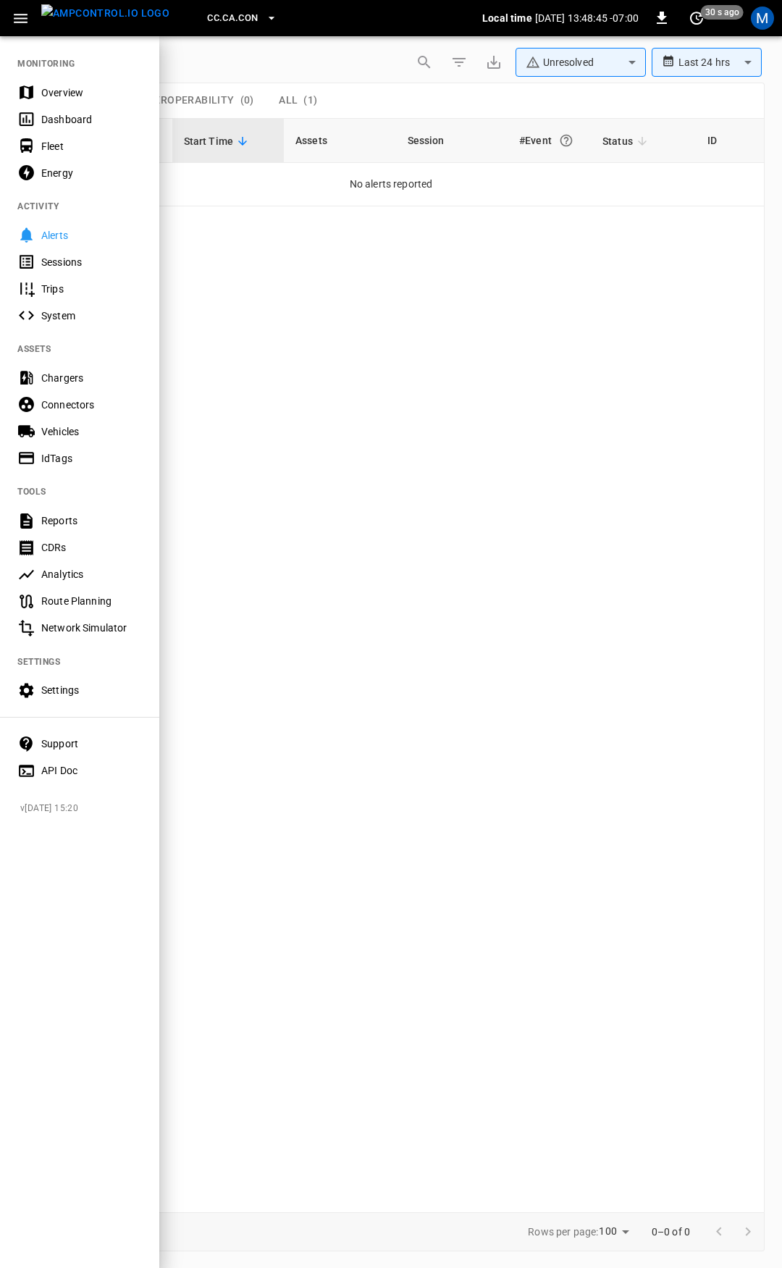
click at [62, 91] on div "Overview" at bounding box center [91, 92] width 101 height 14
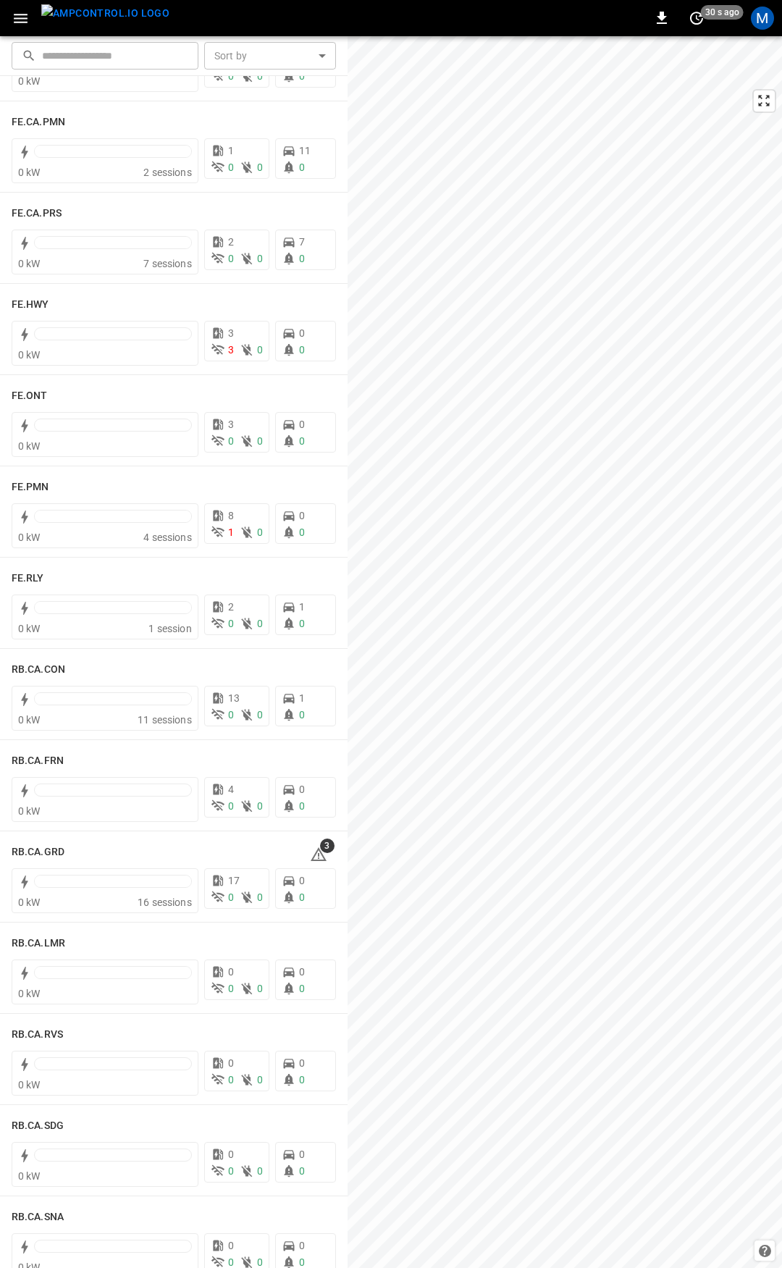
scroll to position [1351, 0]
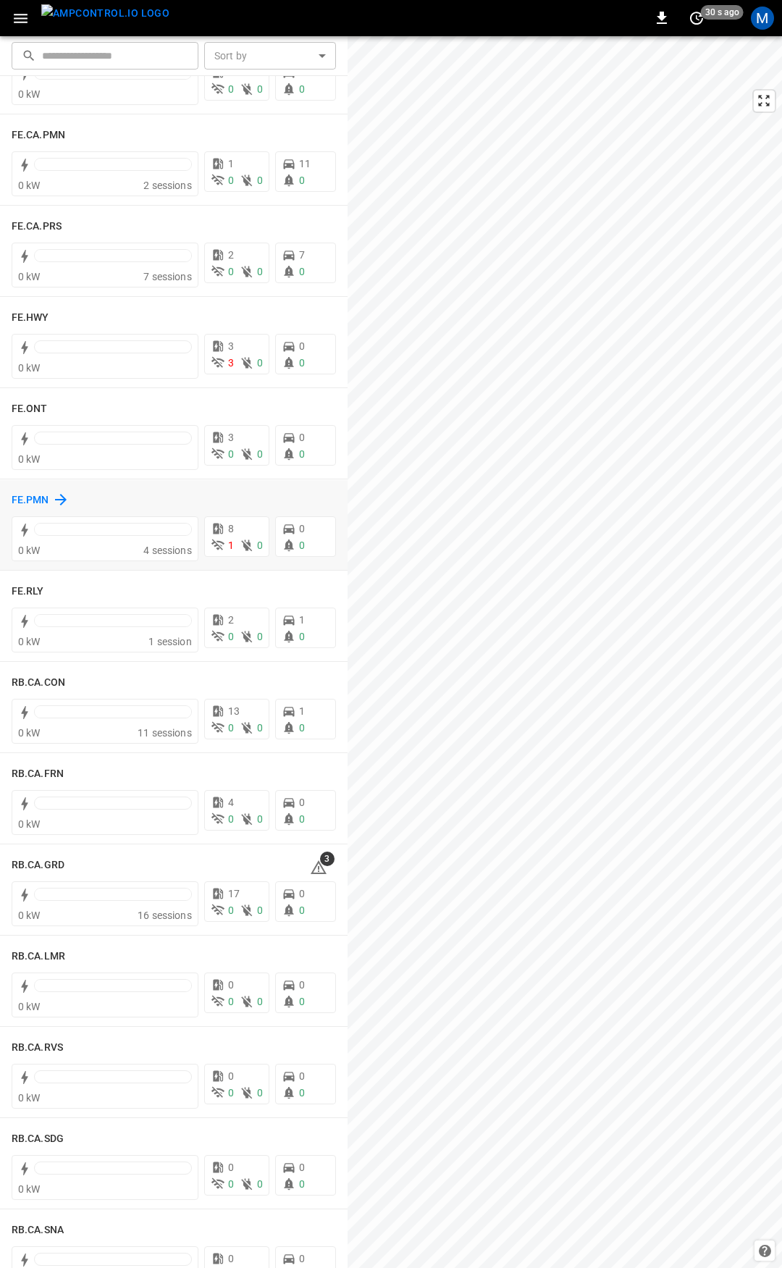
click at [24, 495] on h6 "FE.PMN" at bounding box center [31, 500] width 38 height 16
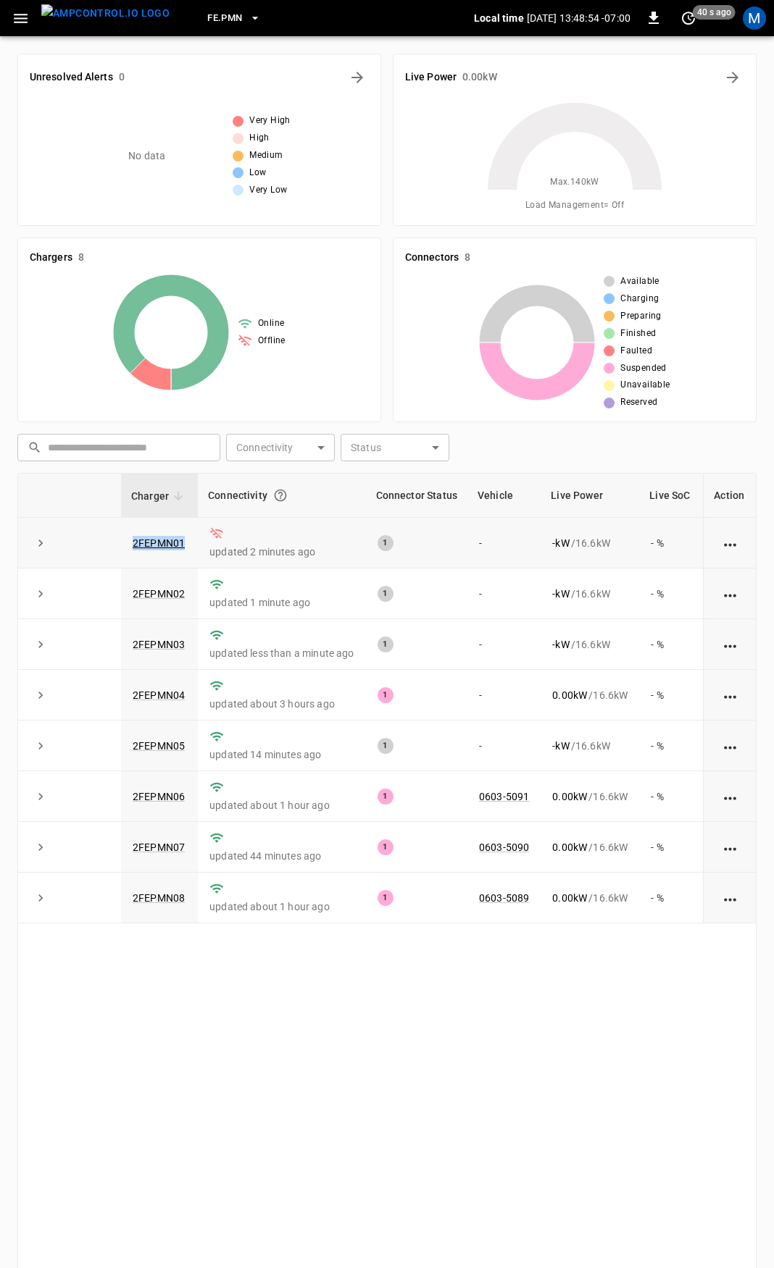
drag, startPoint x: 194, startPoint y: 543, endPoint x: 111, endPoint y: 544, distance: 83.3
click at [111, 544] on tr "2FEPMN01 updated 2 minutes ago 1 - - kW / 16.6 kW - % -" at bounding box center [425, 543] width 815 height 51
copy tr "2FEPMN01"
click at [131, 545] on td "2FEPMN01" at bounding box center [159, 543] width 77 height 51
click at [152, 544] on link "2FEPMN01" at bounding box center [159, 542] width 58 height 17
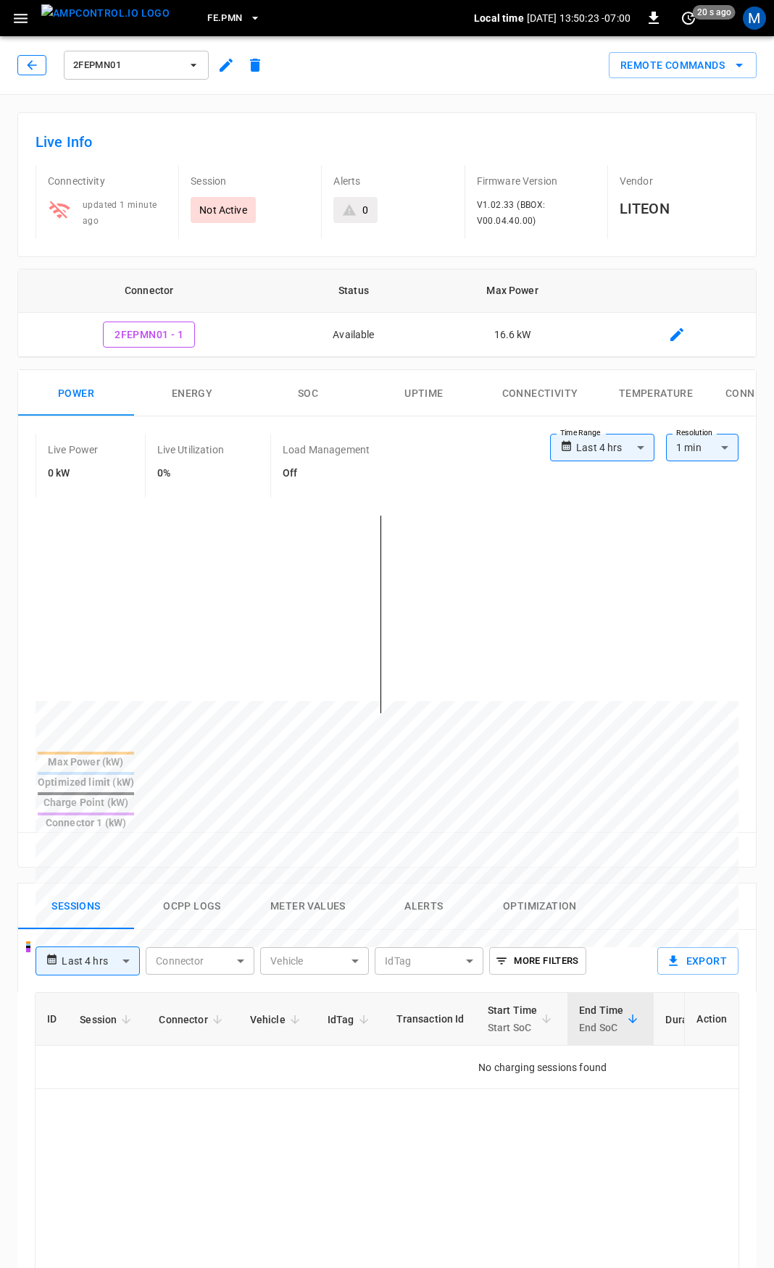
click at [28, 68] on icon "button" at bounding box center [32, 65] width 14 height 14
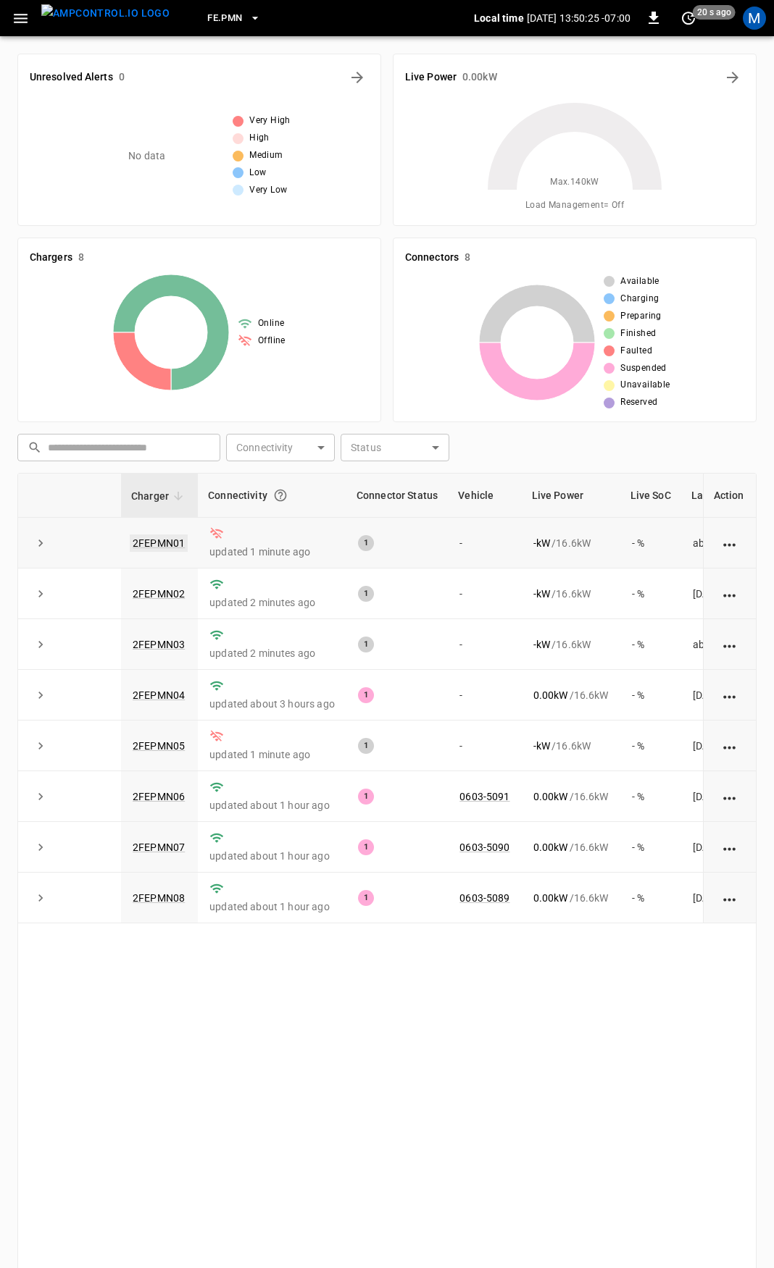
click at [164, 542] on link "2FEPMN01" at bounding box center [159, 542] width 58 height 17
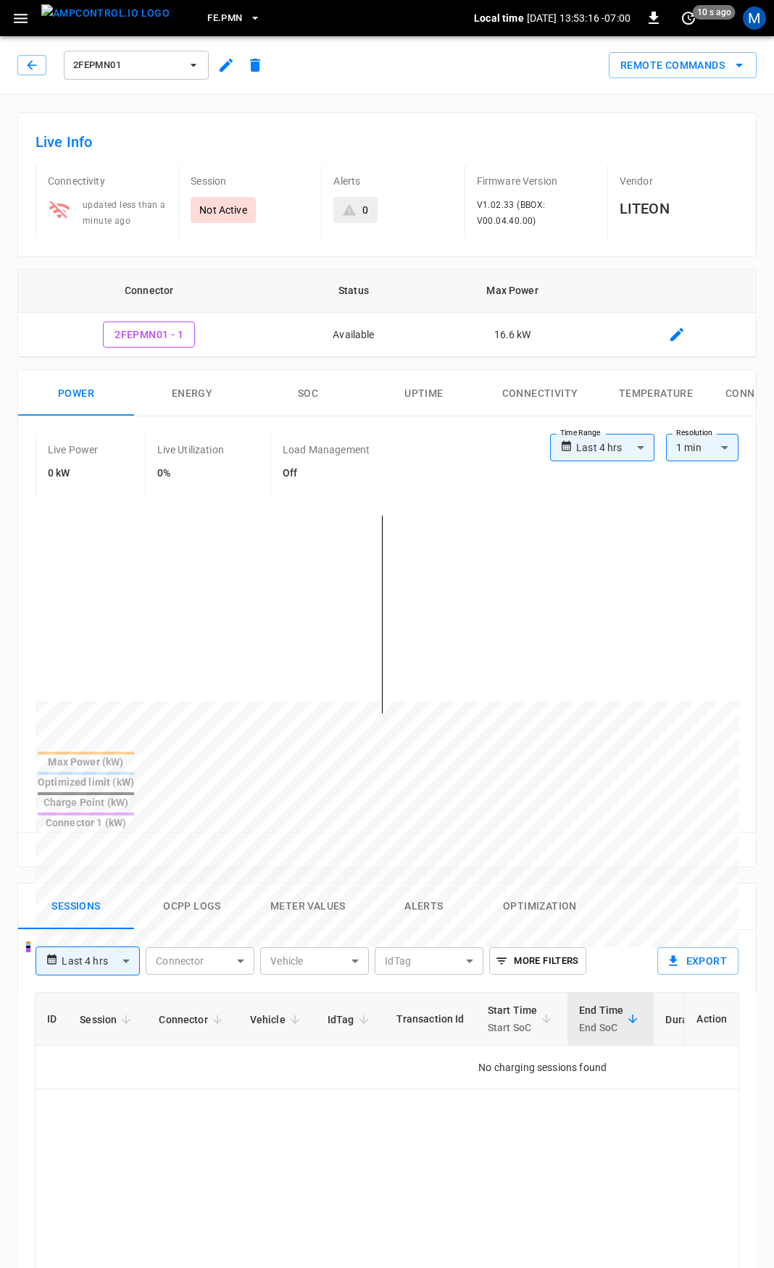
click at [211, 12] on span "FE.PMN" at bounding box center [224, 18] width 35 height 17
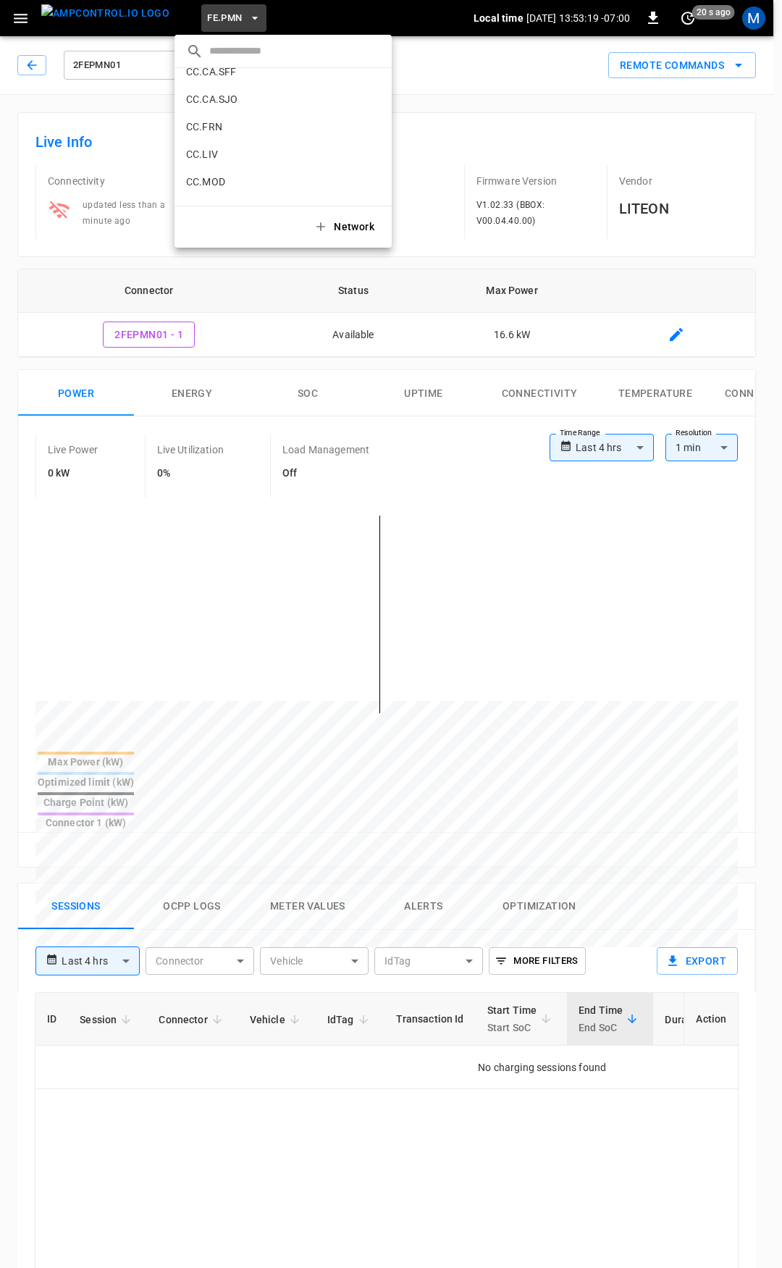
scroll to position [240, 0]
click at [264, 130] on li "CC.CA.SJO 7dd7 ..." at bounding box center [283, 123] width 217 height 28
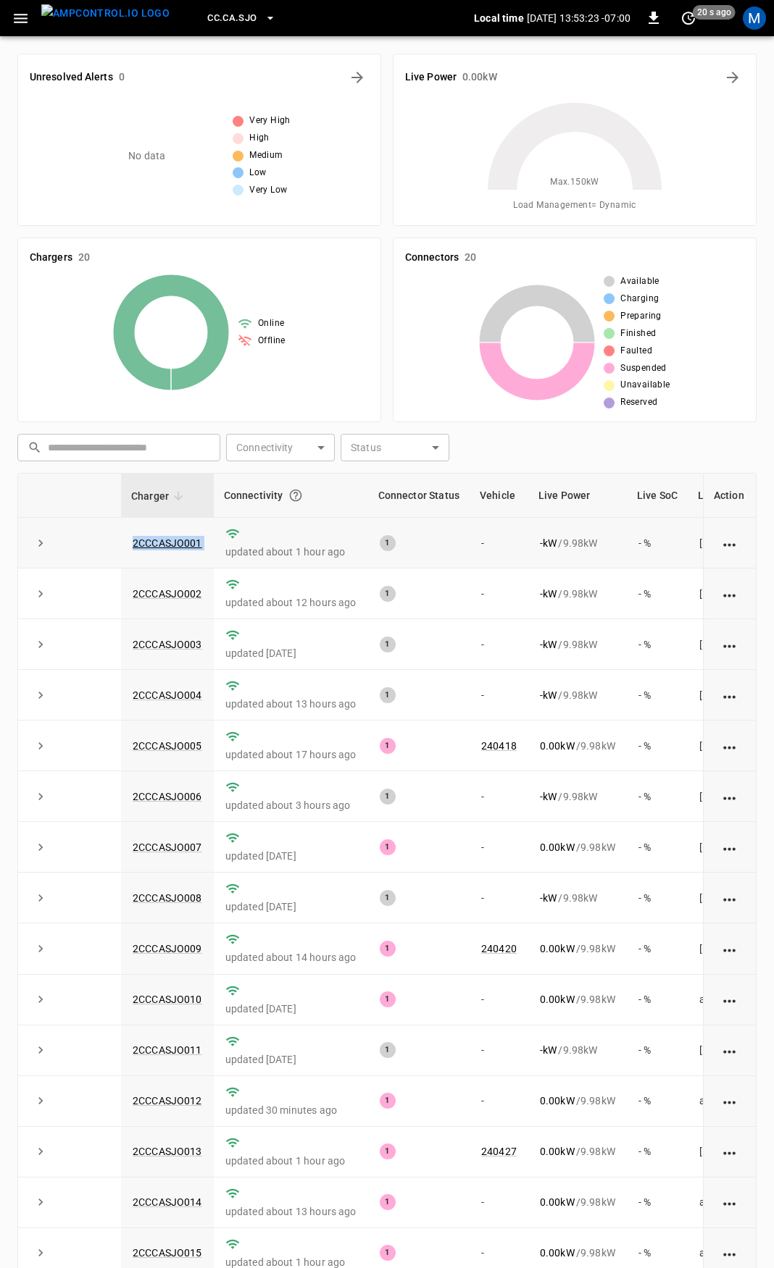
drag, startPoint x: 214, startPoint y: 549, endPoint x: 96, endPoint y: 555, distance: 118.9
click at [96, 555] on tr "2CCCASJO001 updated about 1 hour ago 1 - - kW / 9.98 kW - % [DATE]" at bounding box center [436, 543] width 836 height 51
copy tr "2CCCASJO001"
click at [186, 549] on link "2CCCASJO001" at bounding box center [167, 542] width 75 height 17
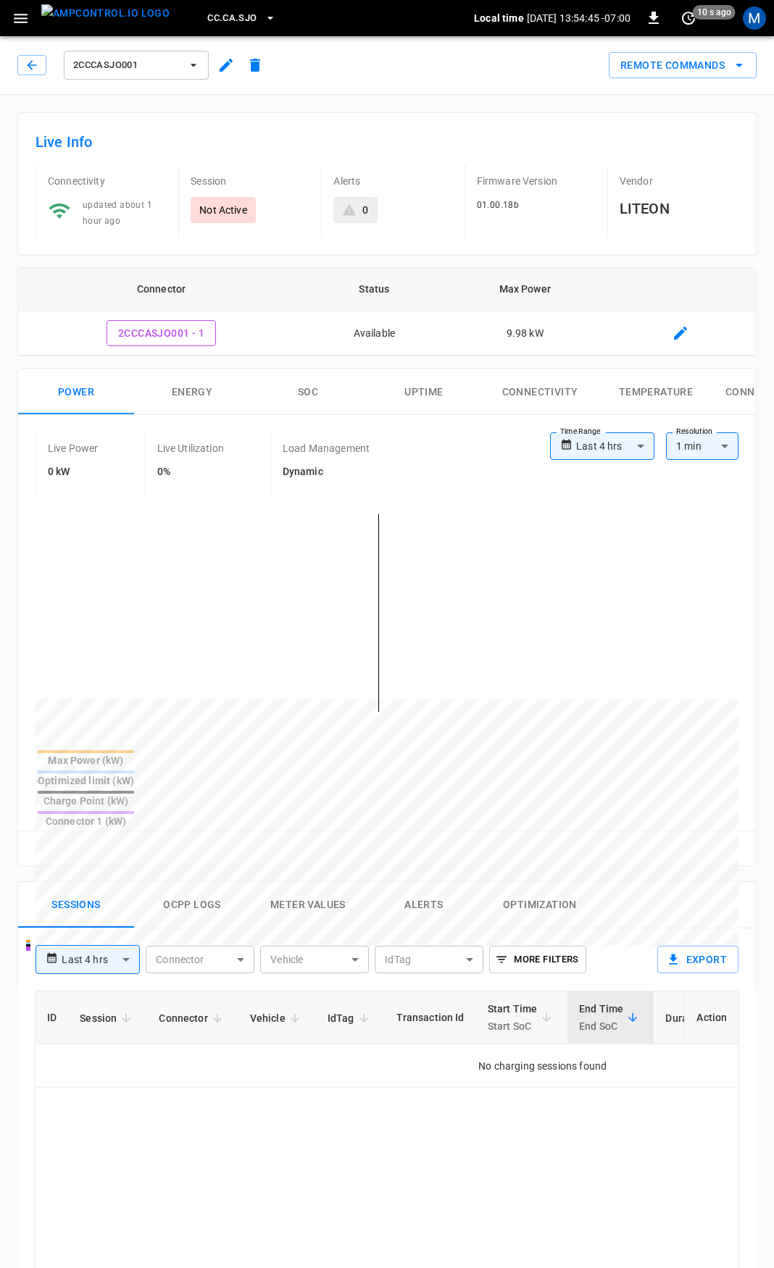
click at [227, 11] on span "CC.CA.SJO" at bounding box center [231, 18] width 49 height 17
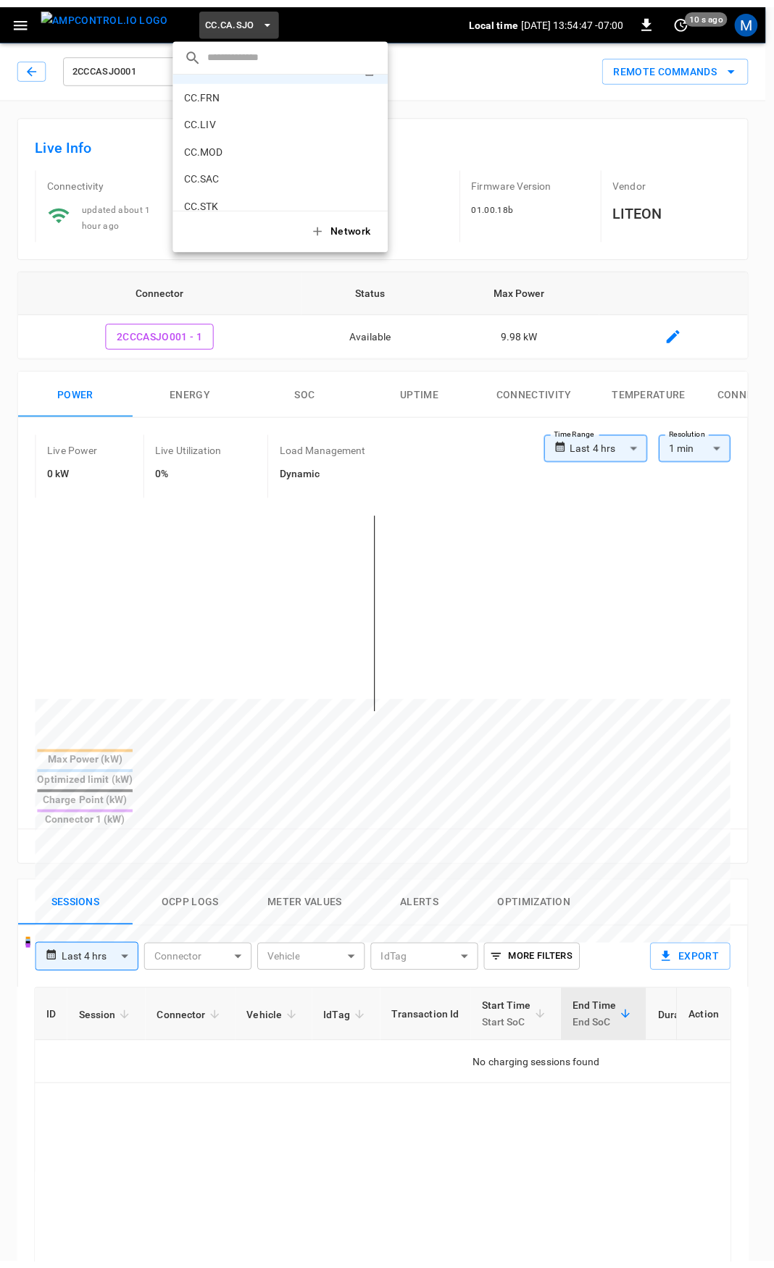
scroll to position [311, 0]
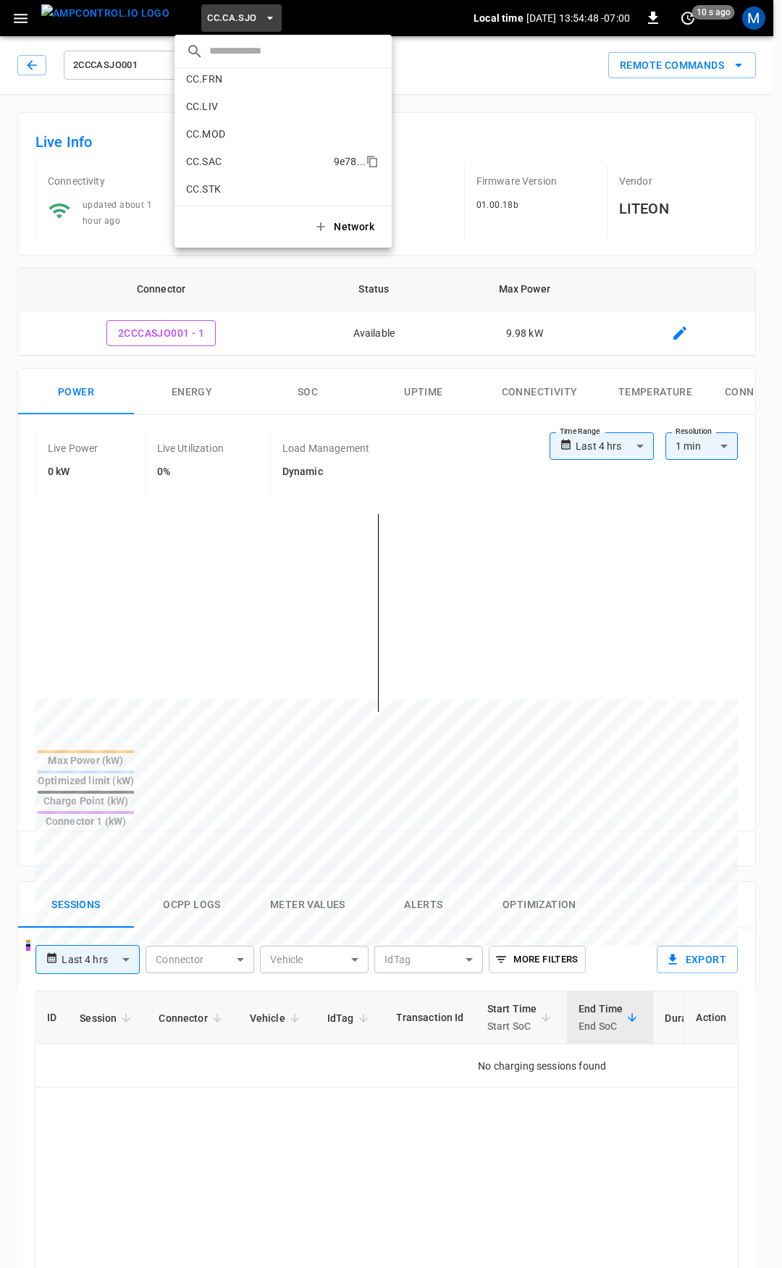
click at [253, 161] on p "CC.SAC" at bounding box center [257, 161] width 142 height 14
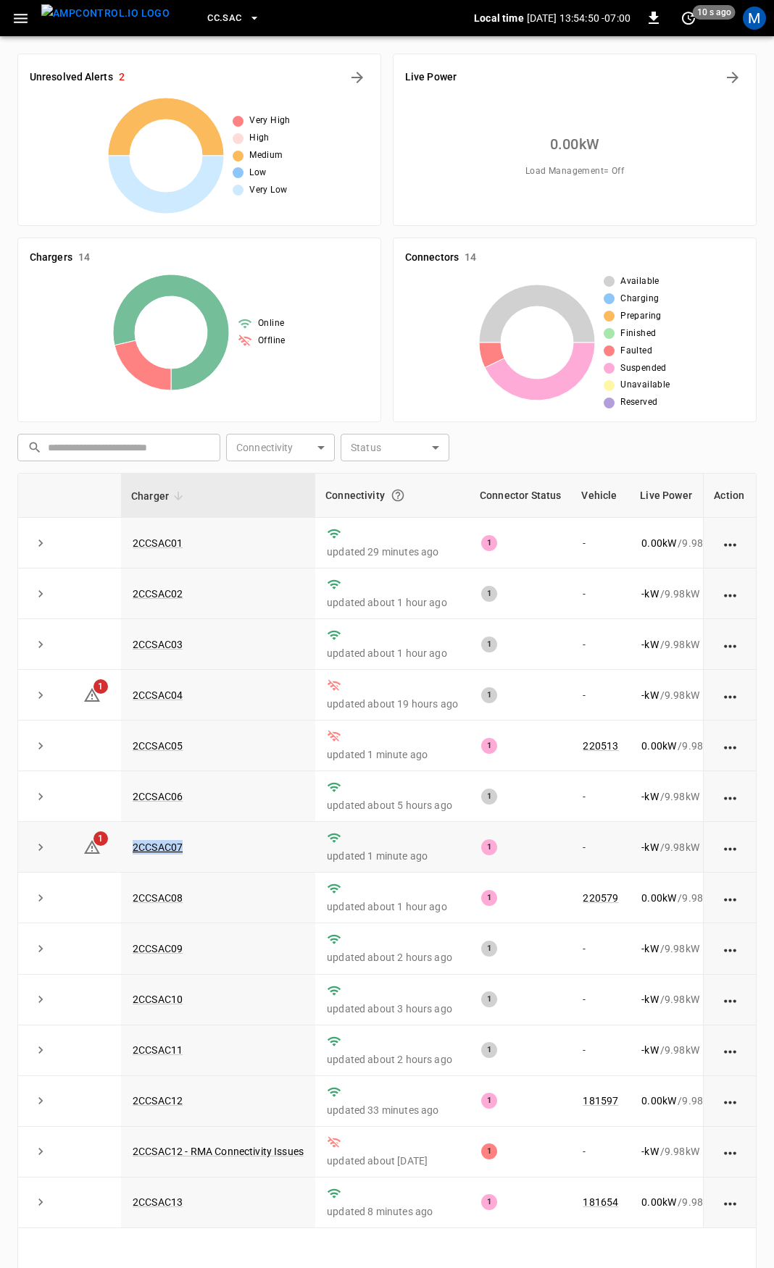
drag, startPoint x: 204, startPoint y: 848, endPoint x: 127, endPoint y: 858, distance: 76.7
click at [127, 858] on td "2CCSAC07" at bounding box center [218, 847] width 194 height 51
copy link "2CCSAC07"
click at [96, 851] on icon at bounding box center [91, 847] width 17 height 17
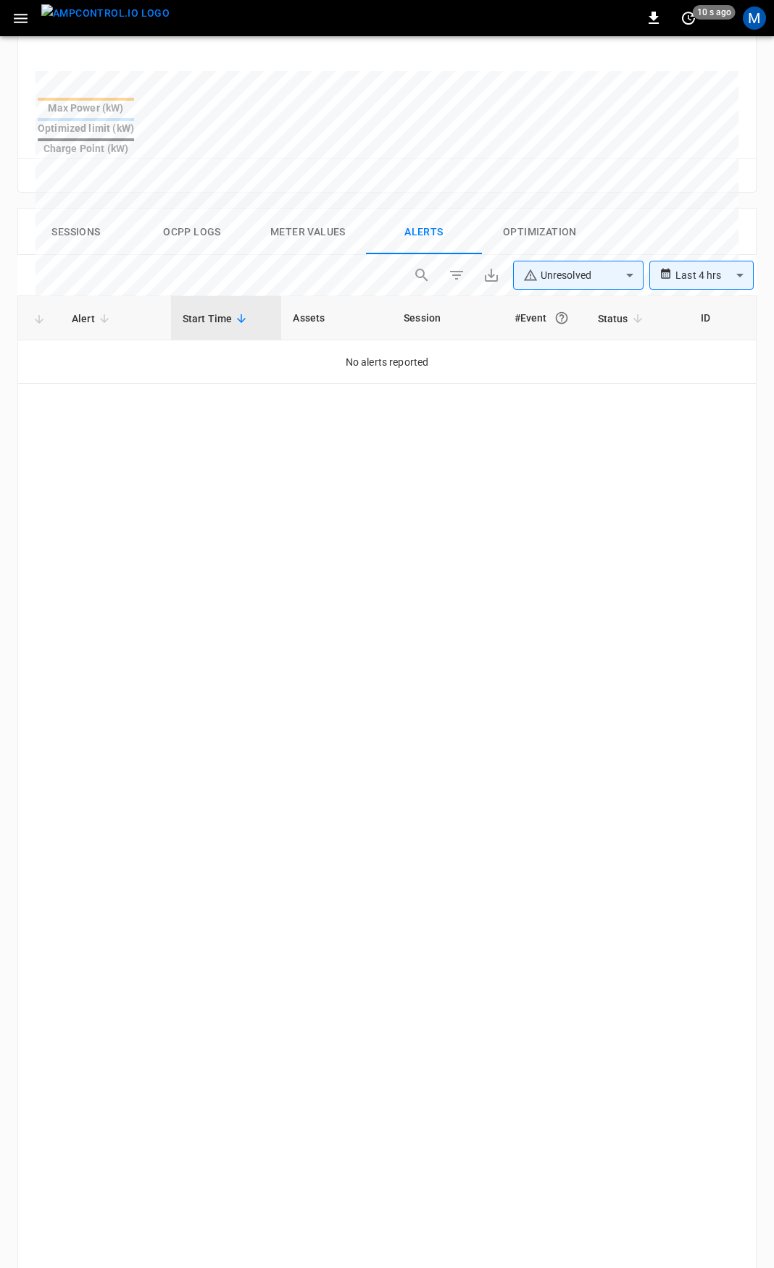
scroll to position [617, 0]
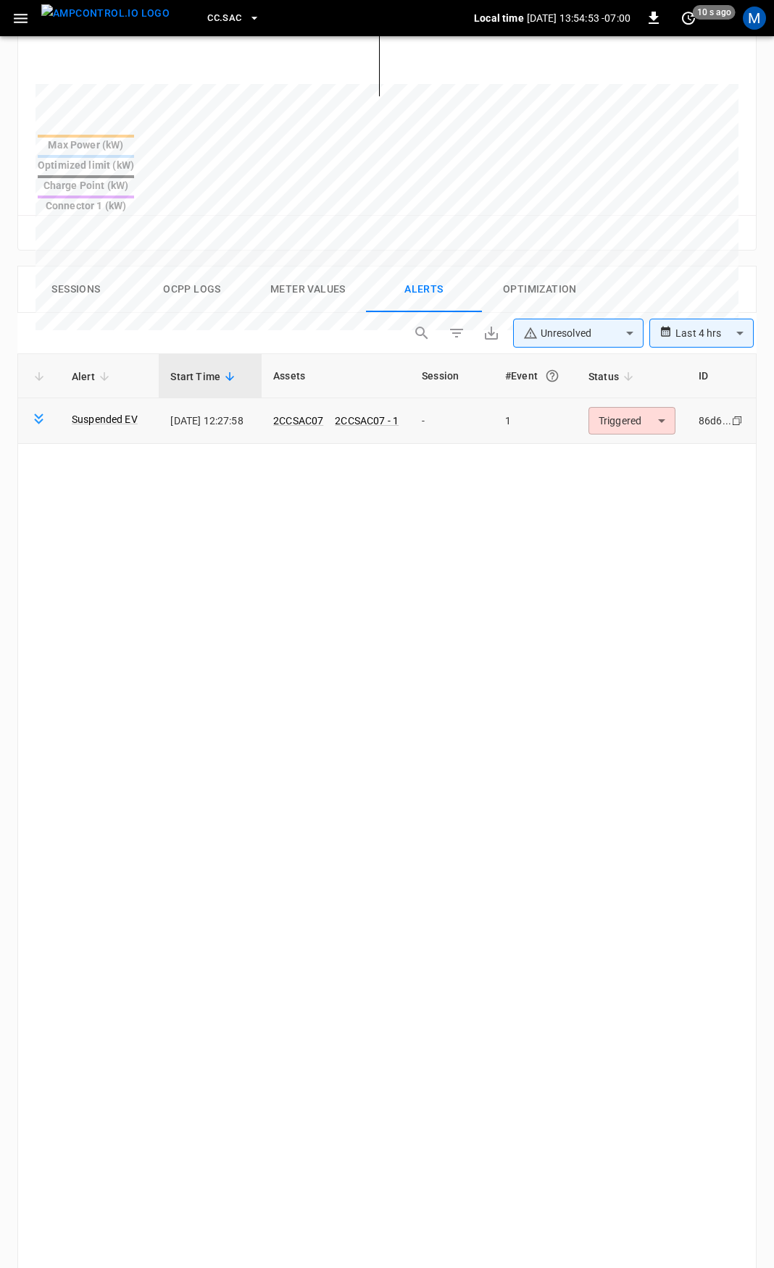
click at [617, 380] on body "**********" at bounding box center [387, 449] width 774 height 2133
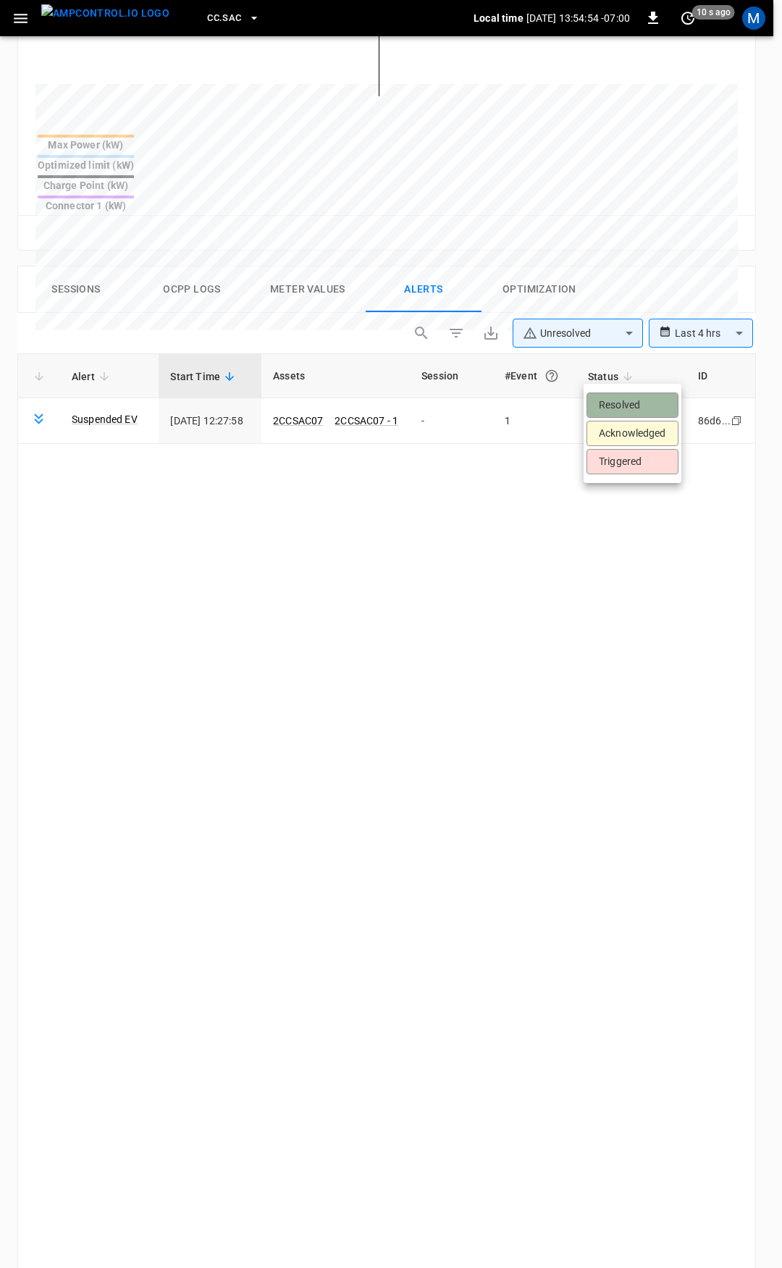
click at [627, 402] on li "Resolved" at bounding box center [633, 405] width 92 height 25
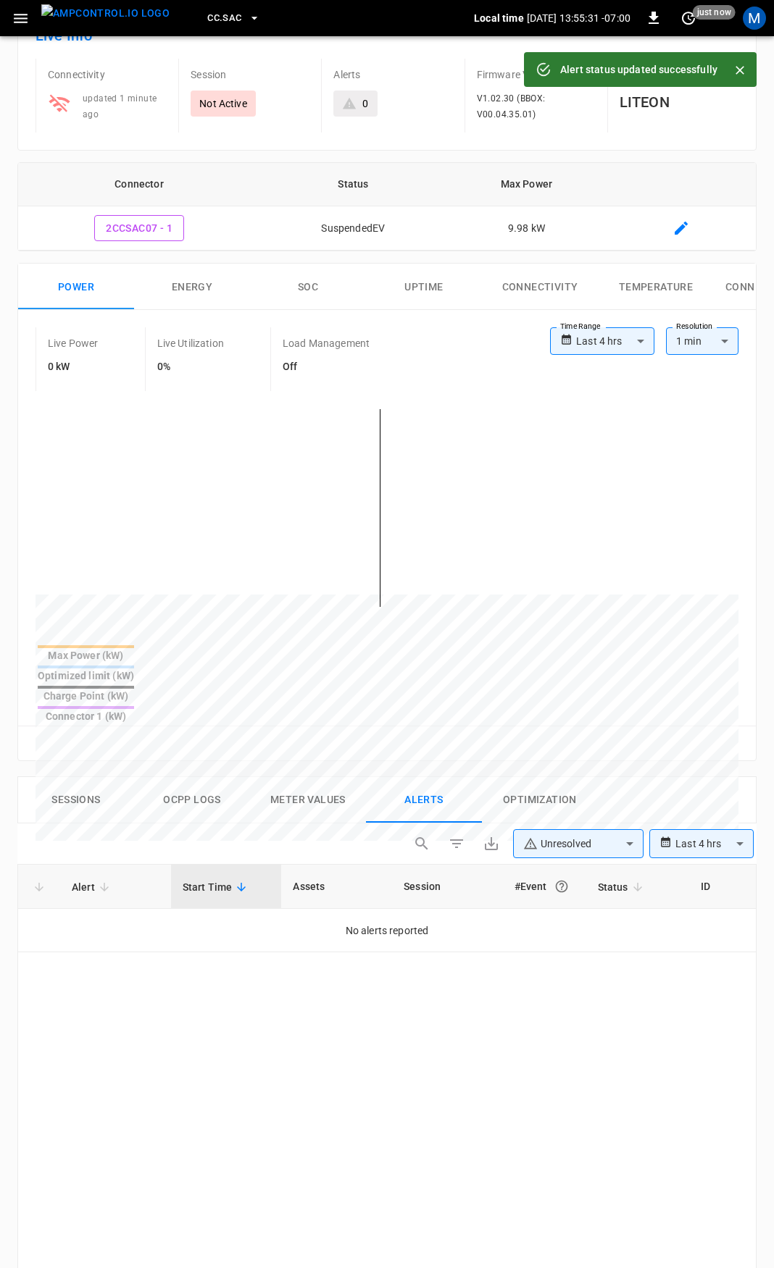
scroll to position [0, 0]
